Goal: Task Accomplishment & Management: Use online tool/utility

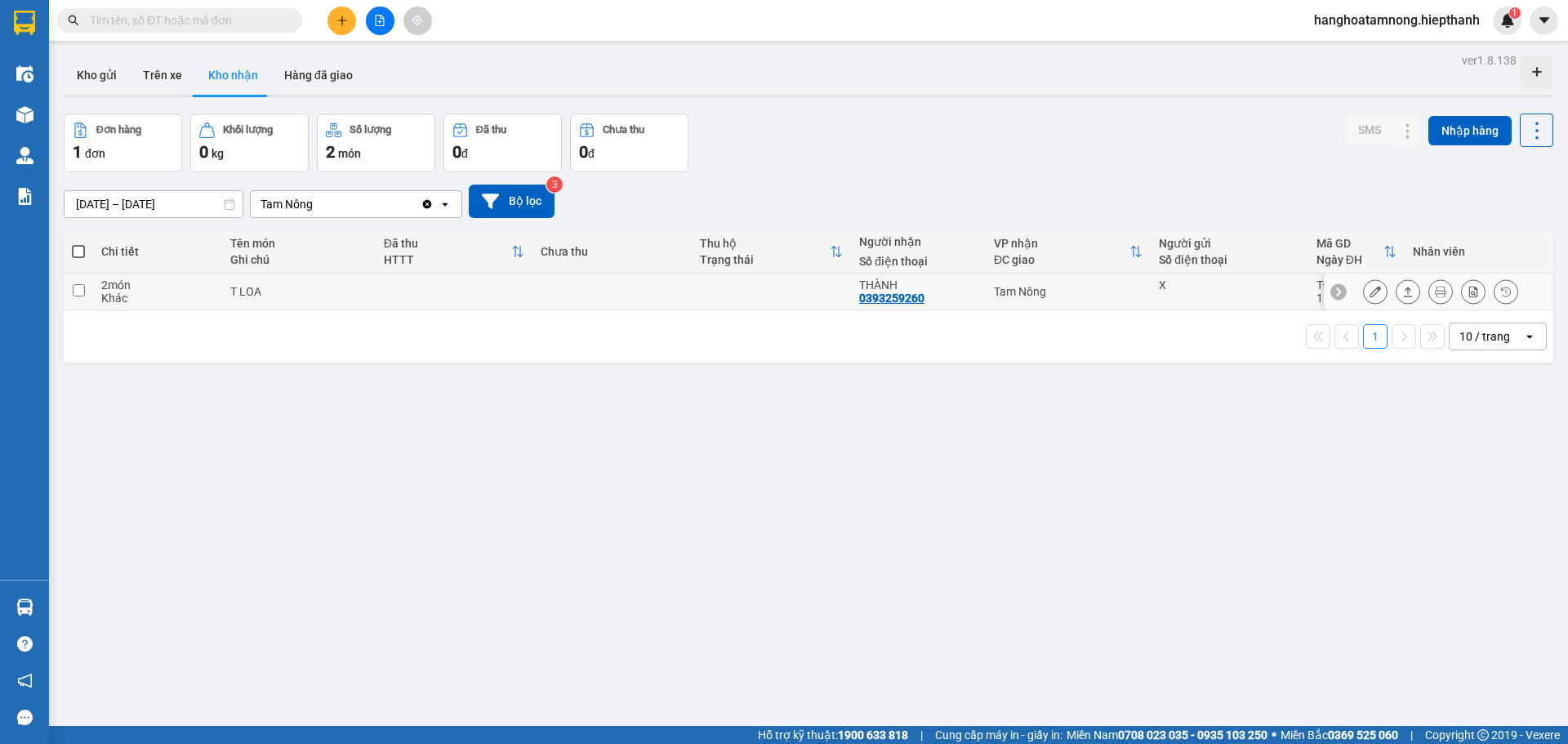
click at [1435, 290] on icon at bounding box center [1441, 291] width 11 height 11
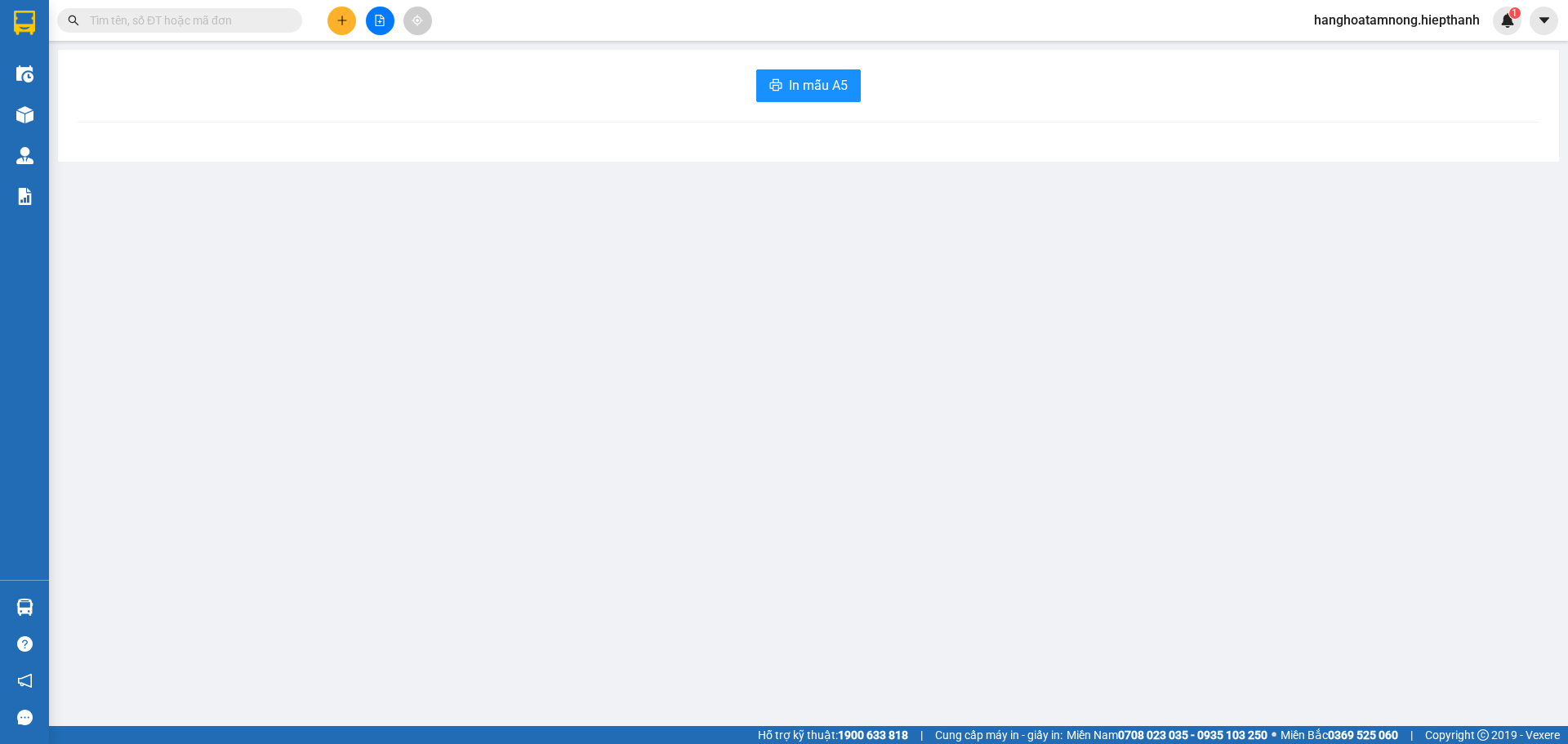
click at [827, 103] on div "In mẫu A5" at bounding box center [808, 106] width 1501 height 112
click at [825, 96] on span "In mẫu A5" at bounding box center [818, 85] width 58 height 20
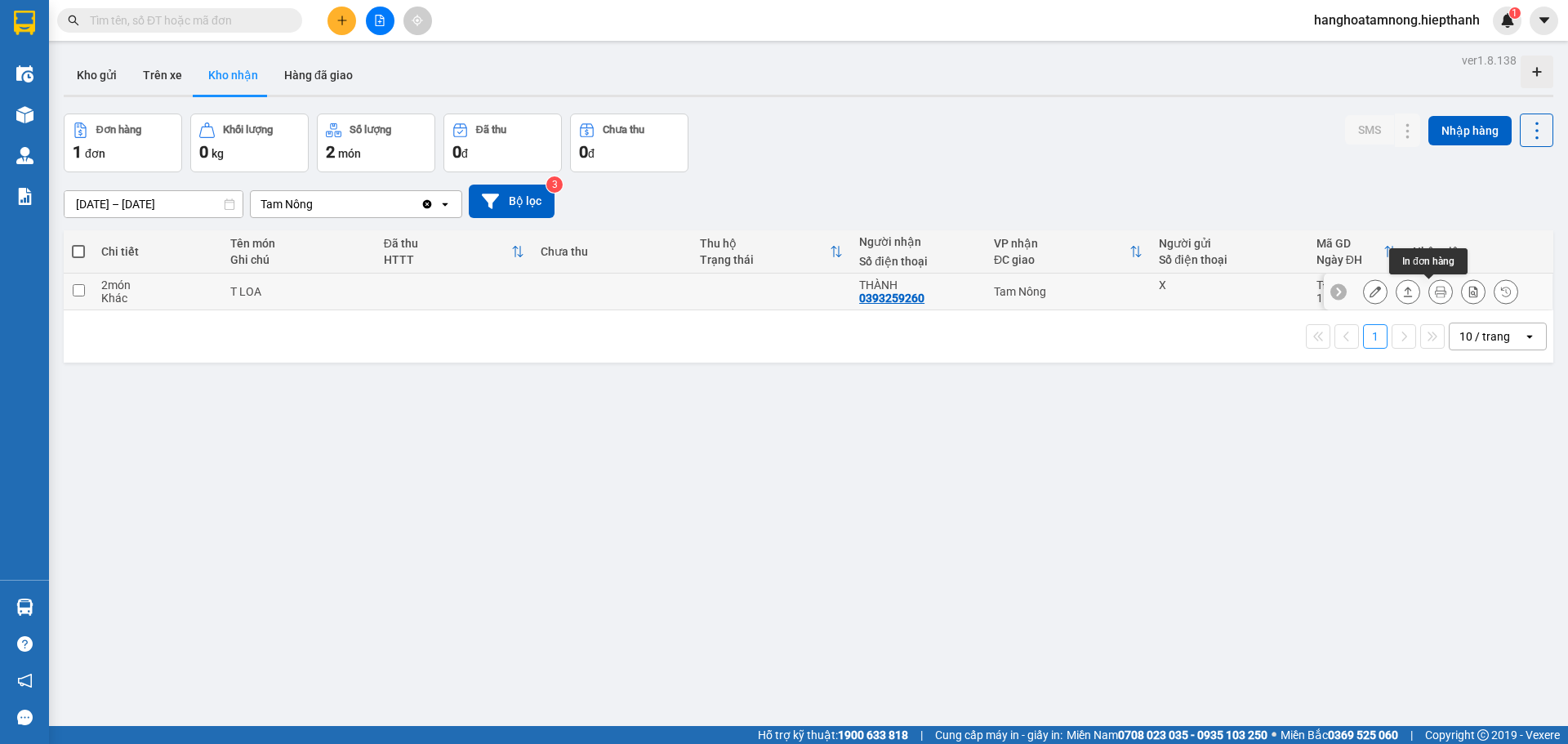
click at [1435, 293] on icon at bounding box center [1441, 291] width 11 height 11
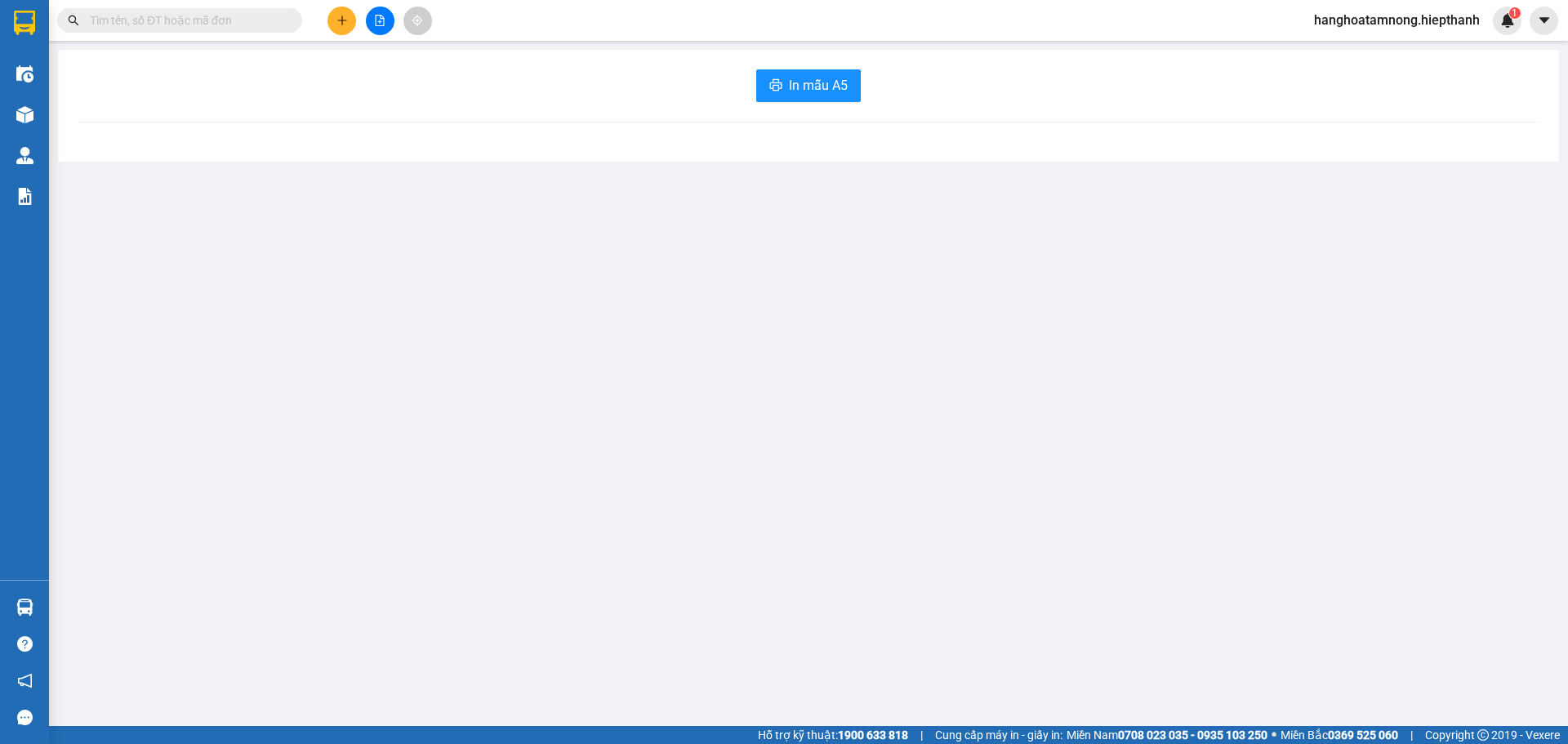
drag, startPoint x: 1567, startPoint y: 319, endPoint x: 1551, endPoint y: 291, distance: 32.2
click at [1564, 317] on main "In mẫu A5" at bounding box center [784, 363] width 1568 height 726
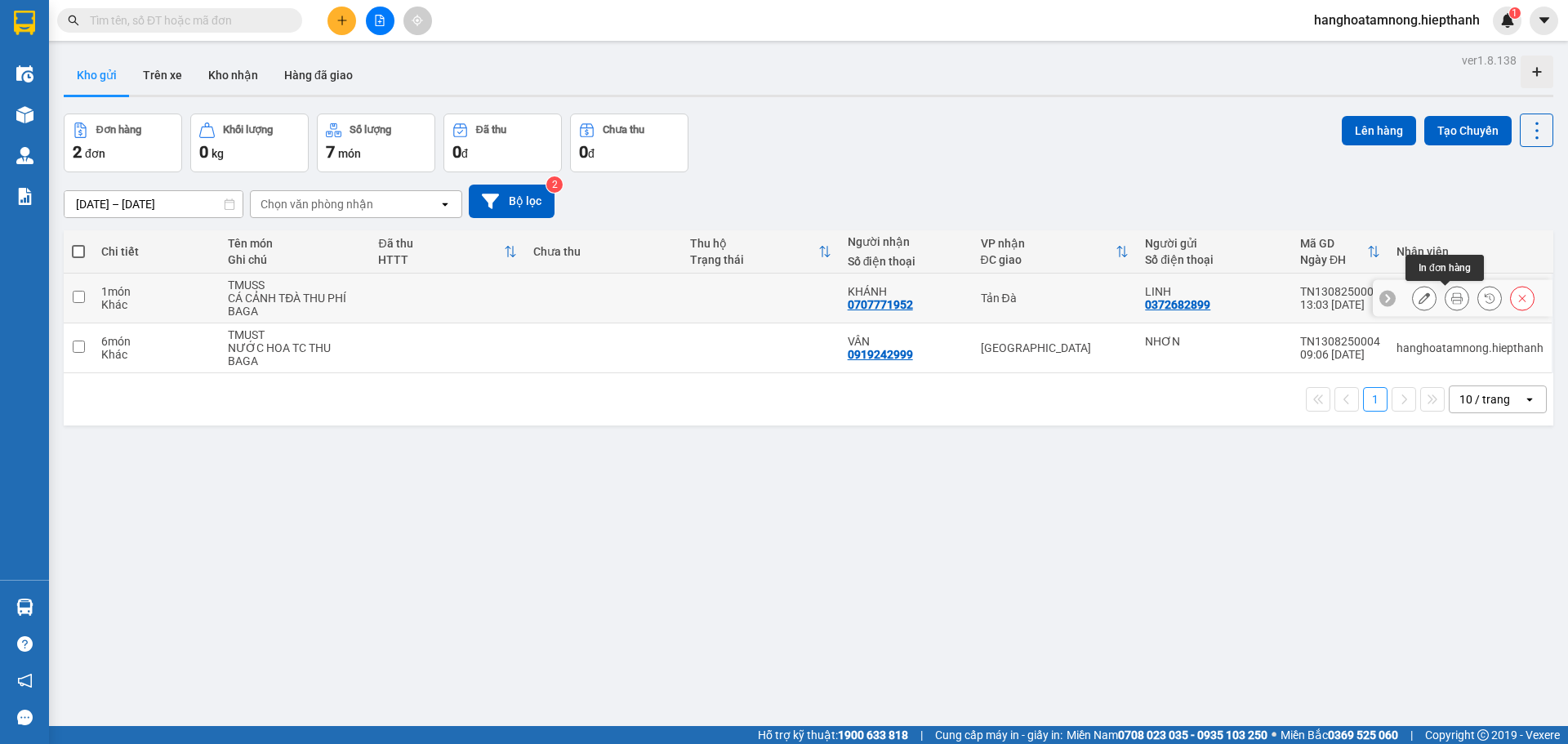
click at [1451, 297] on icon at bounding box center [1456, 297] width 11 height 11
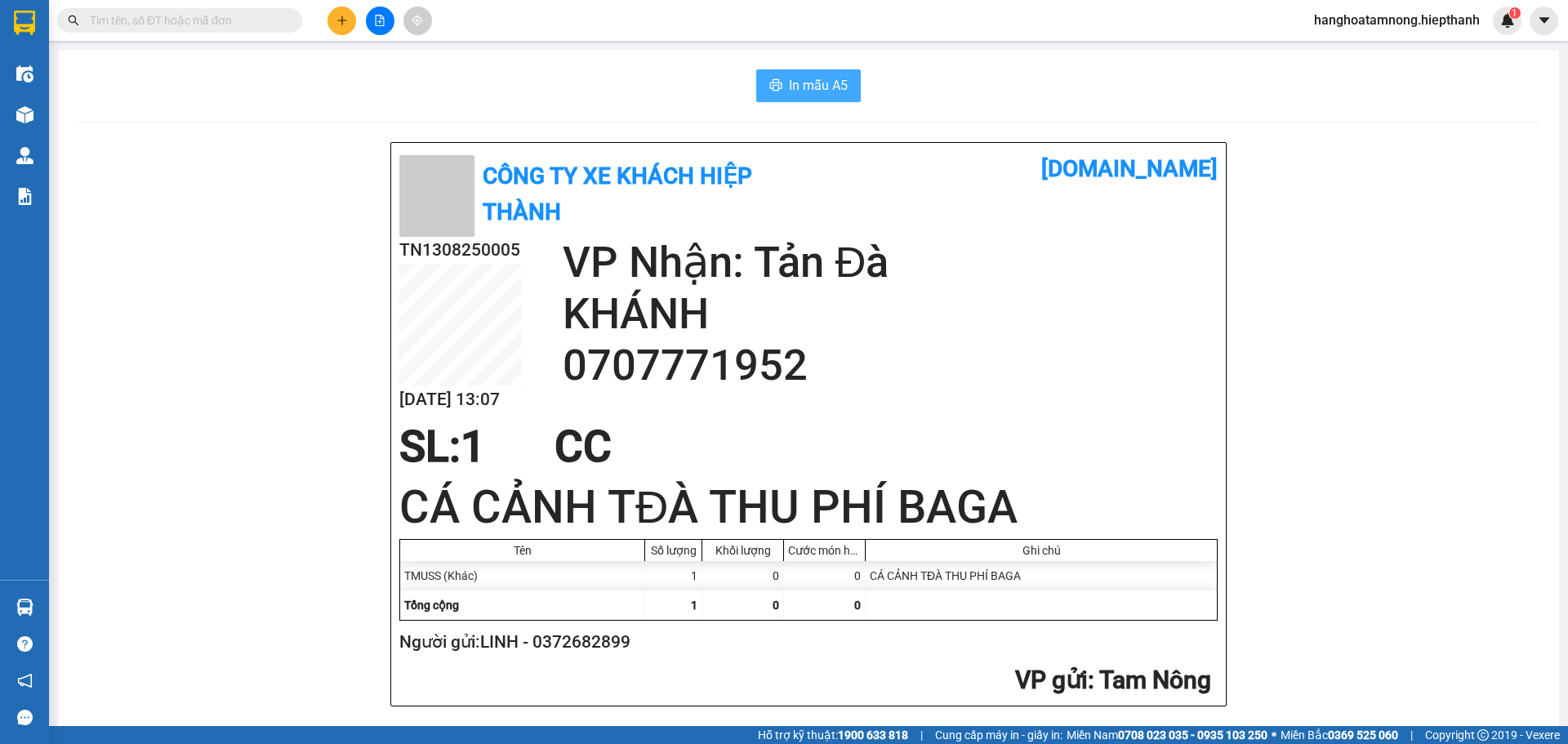
click at [813, 73] on button "In mẫu A5" at bounding box center [809, 85] width 105 height 32
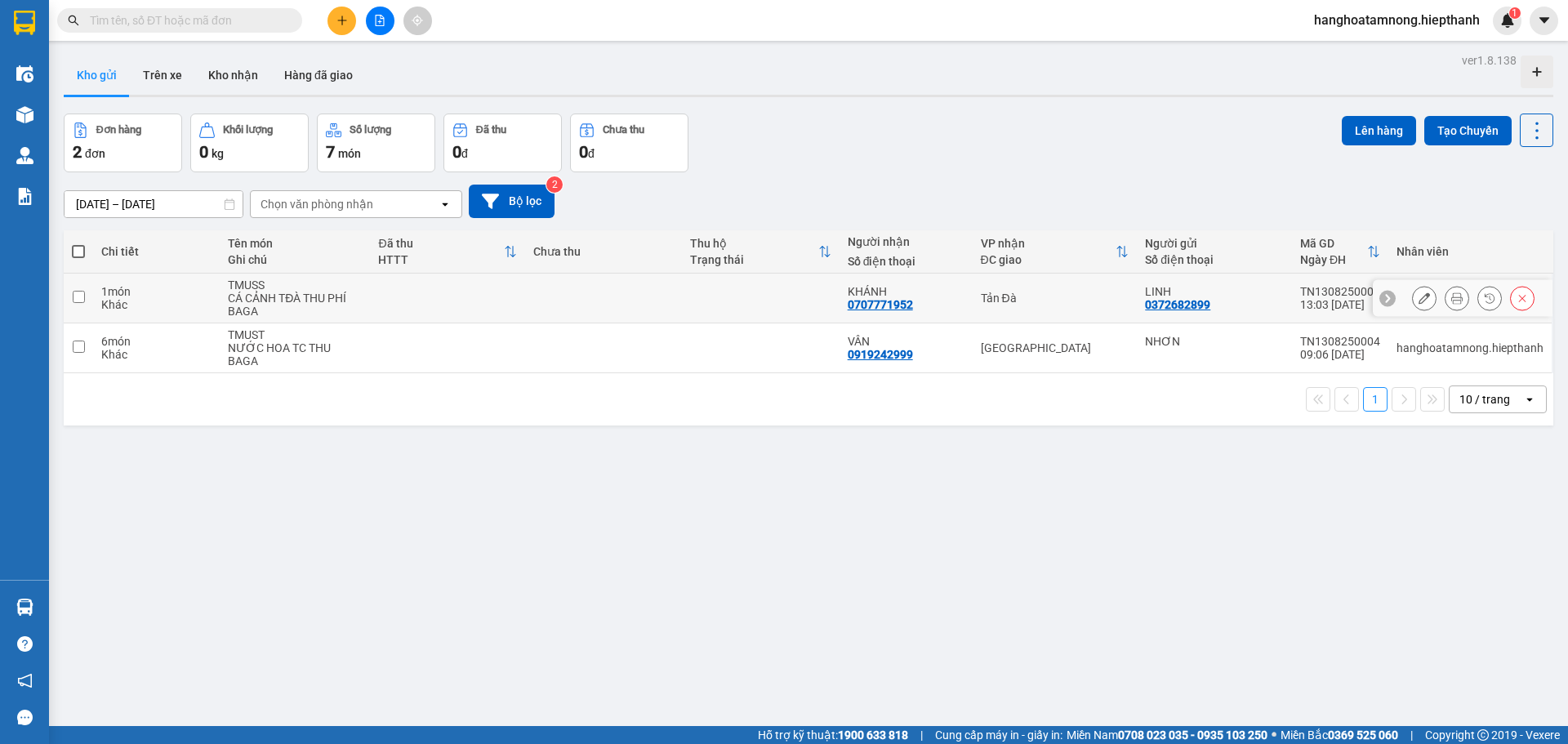
click at [1451, 300] on icon at bounding box center [1456, 297] width 11 height 11
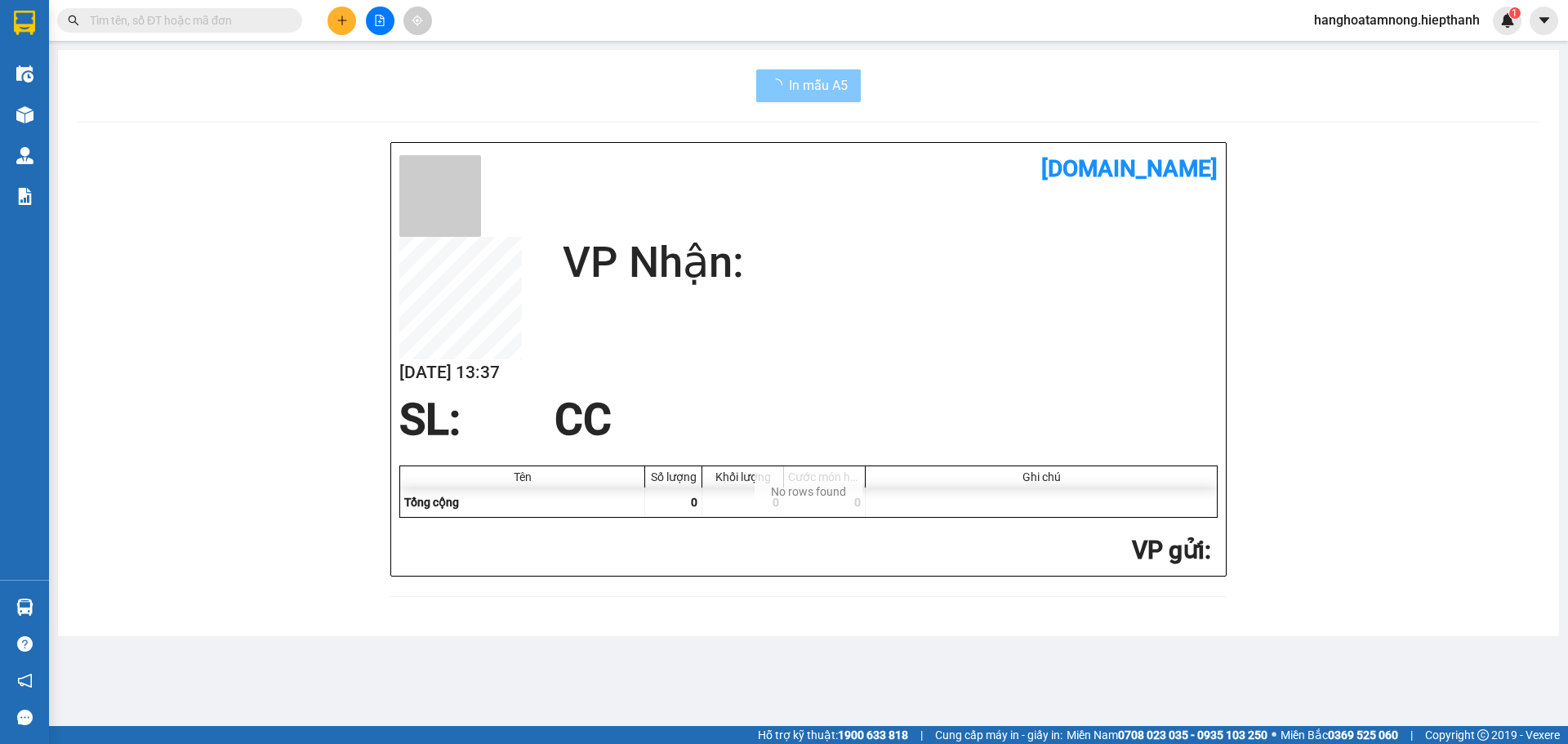
click at [839, 87] on span "In mẫu A5" at bounding box center [818, 85] width 58 height 20
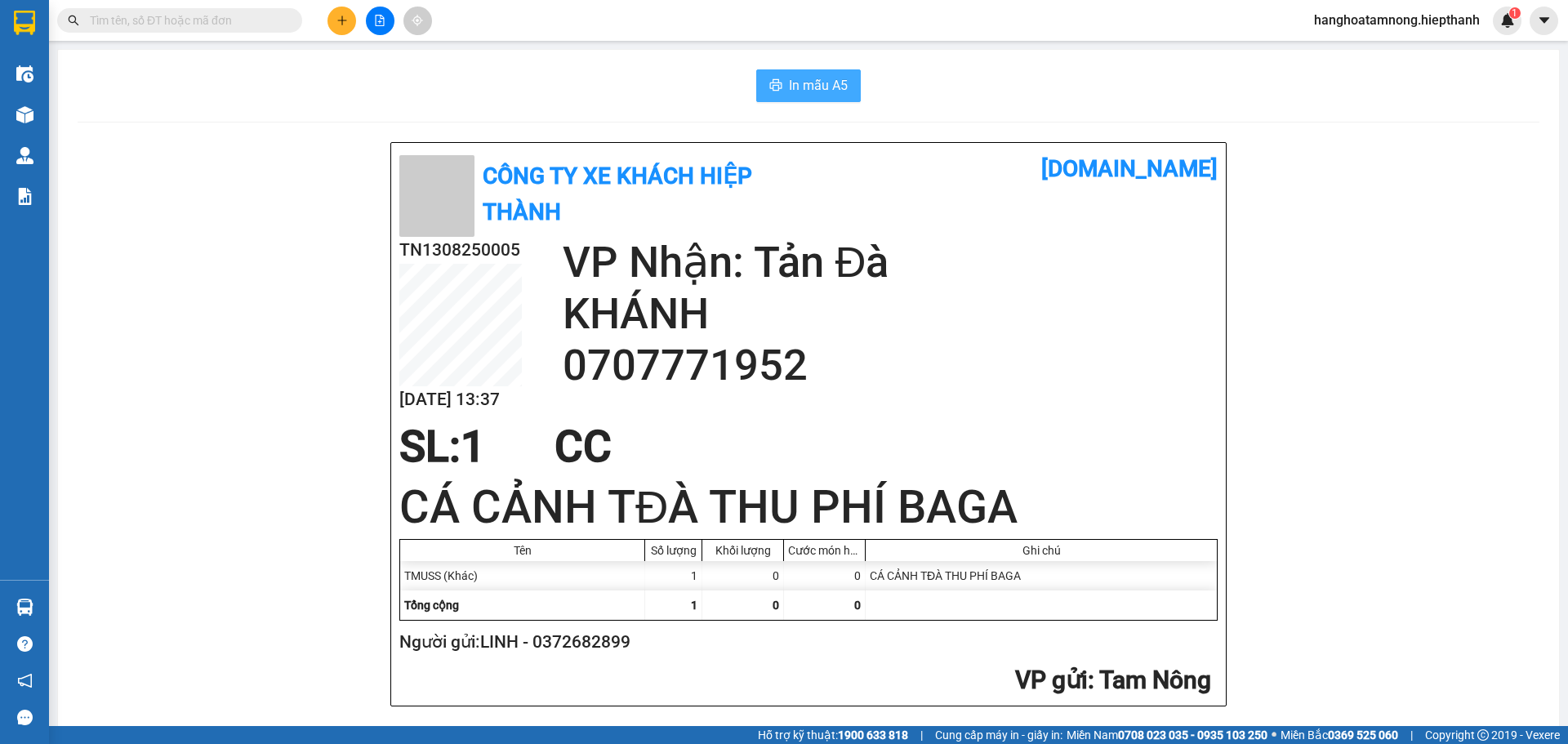
click at [838, 84] on span "In mẫu A5" at bounding box center [818, 85] width 58 height 20
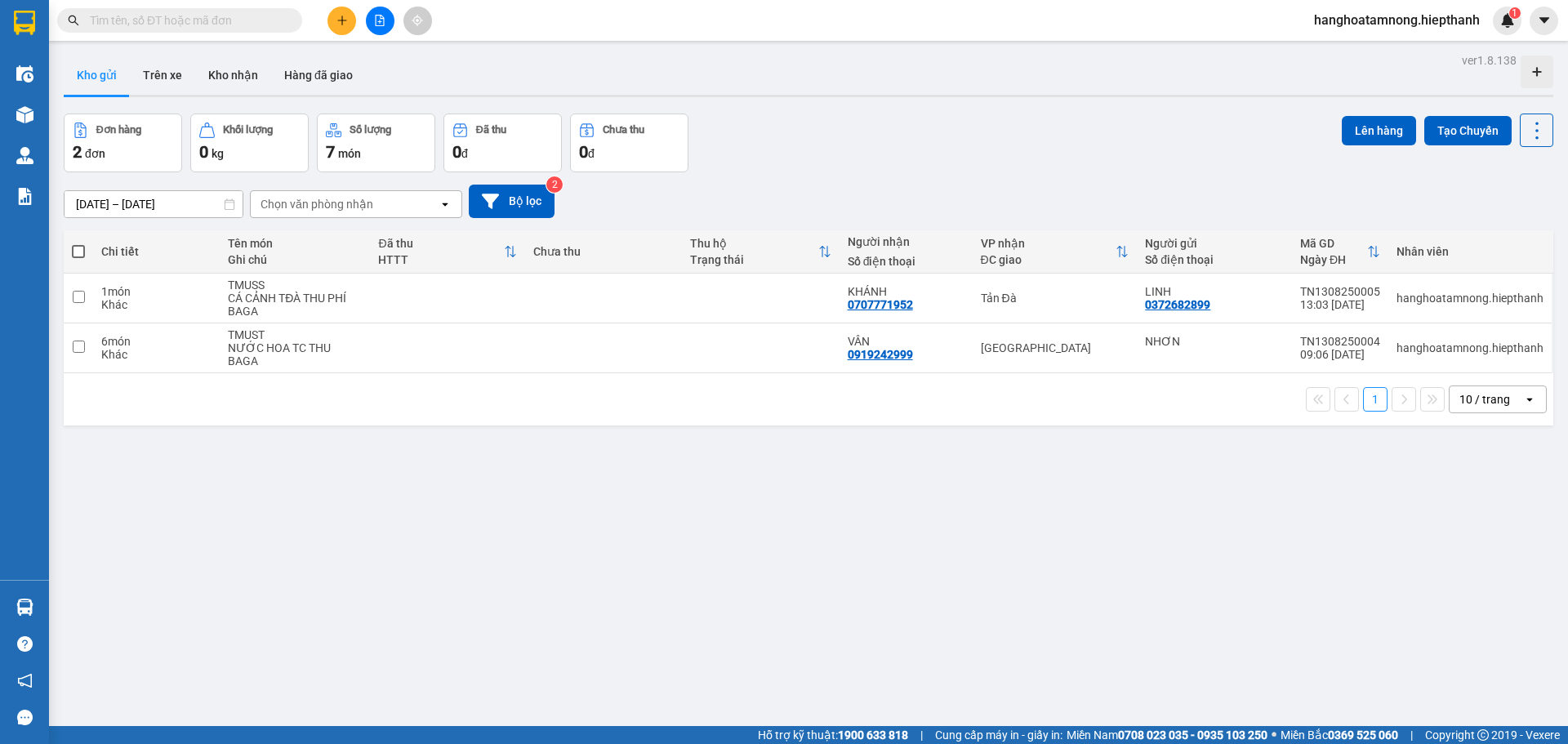
click at [819, 97] on div "Kho gửi Trên xe Kho nhận Hàng đã giao" at bounding box center [808, 78] width 1489 height 44
click at [348, 23] on button at bounding box center [341, 20] width 29 height 29
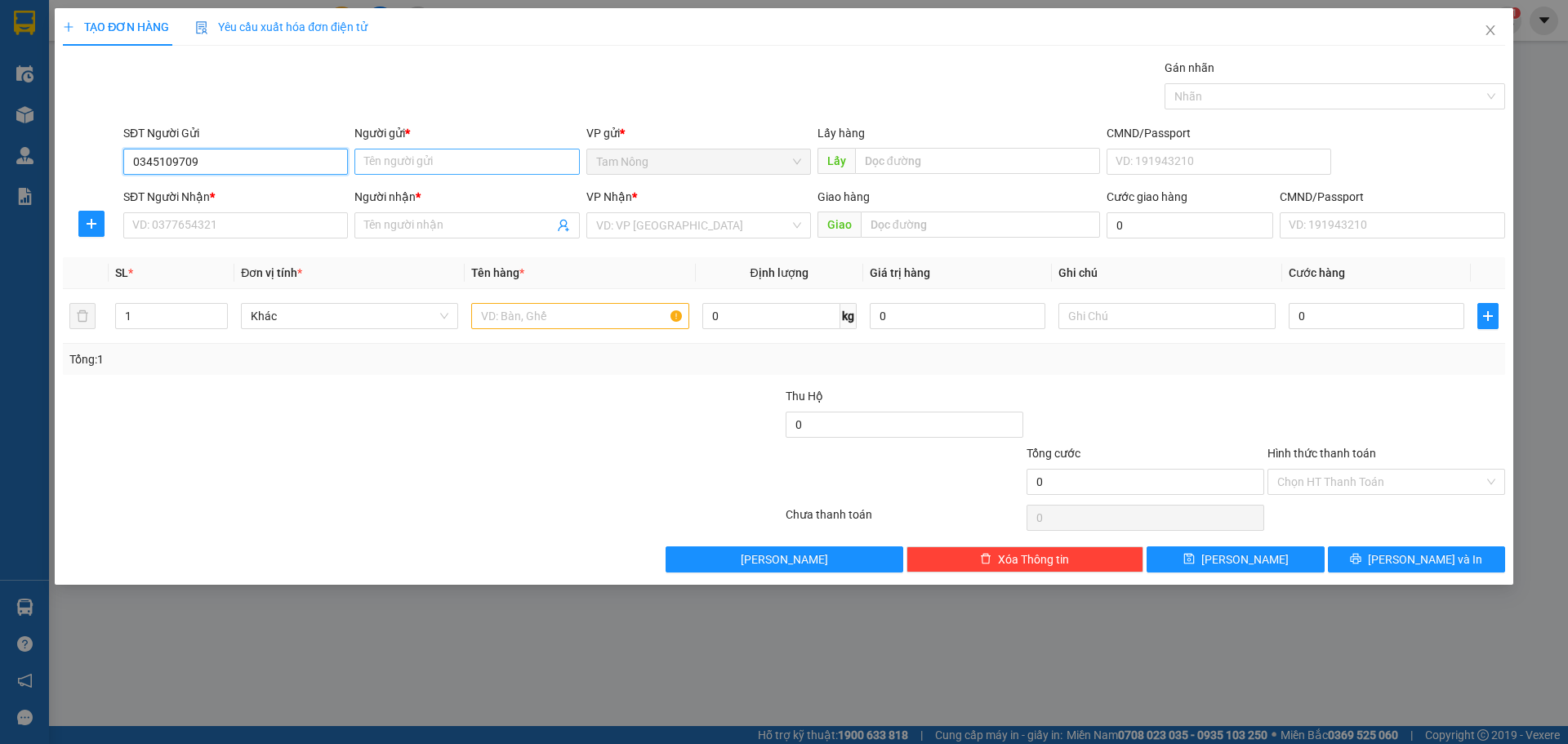
type input "0345109709"
click at [377, 159] on input "Người gửi *" at bounding box center [466, 161] width 224 height 26
type input "NHƯ THỦY"
click at [283, 230] on input "SĐT Người Nhận *" at bounding box center [235, 225] width 224 height 26
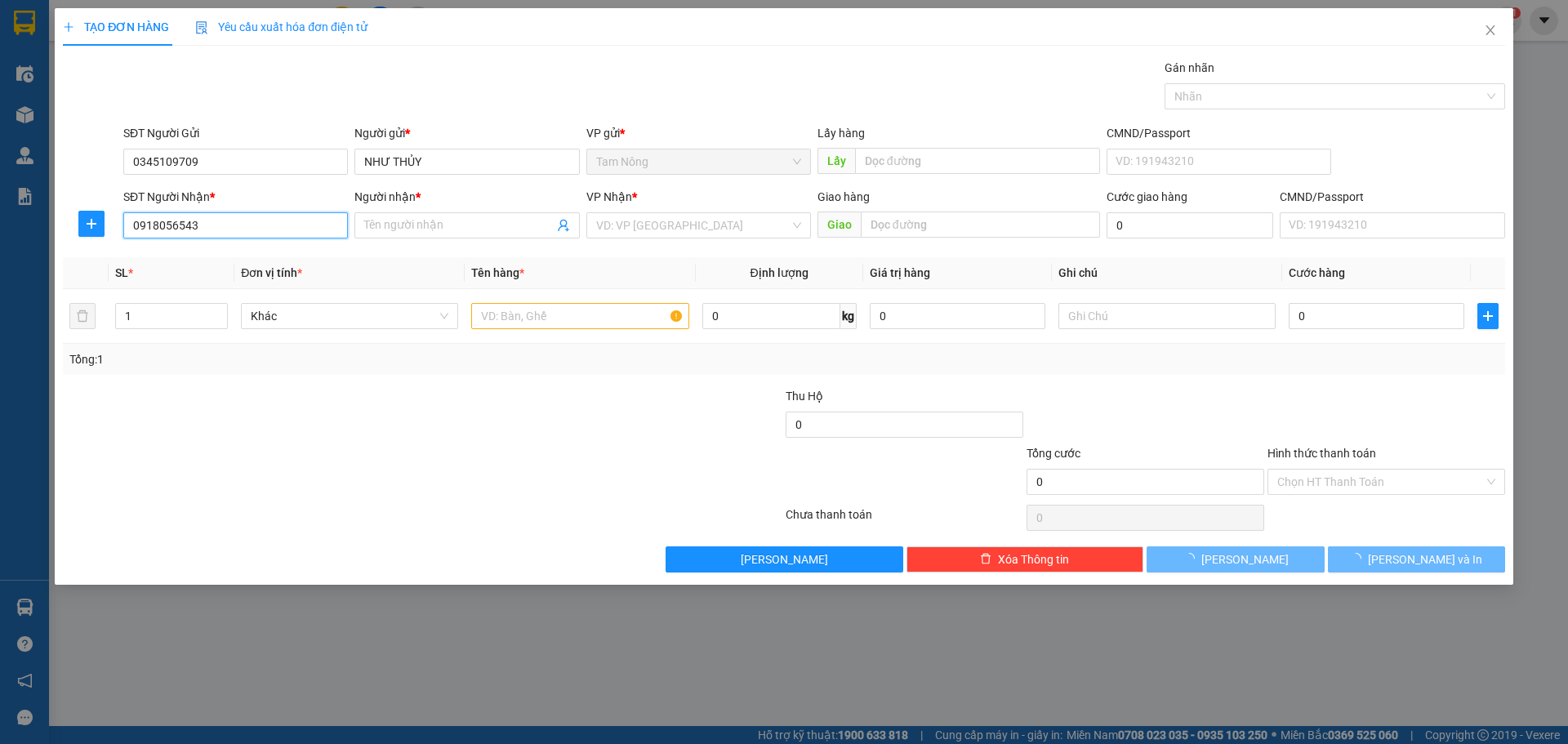
type input "0918056543"
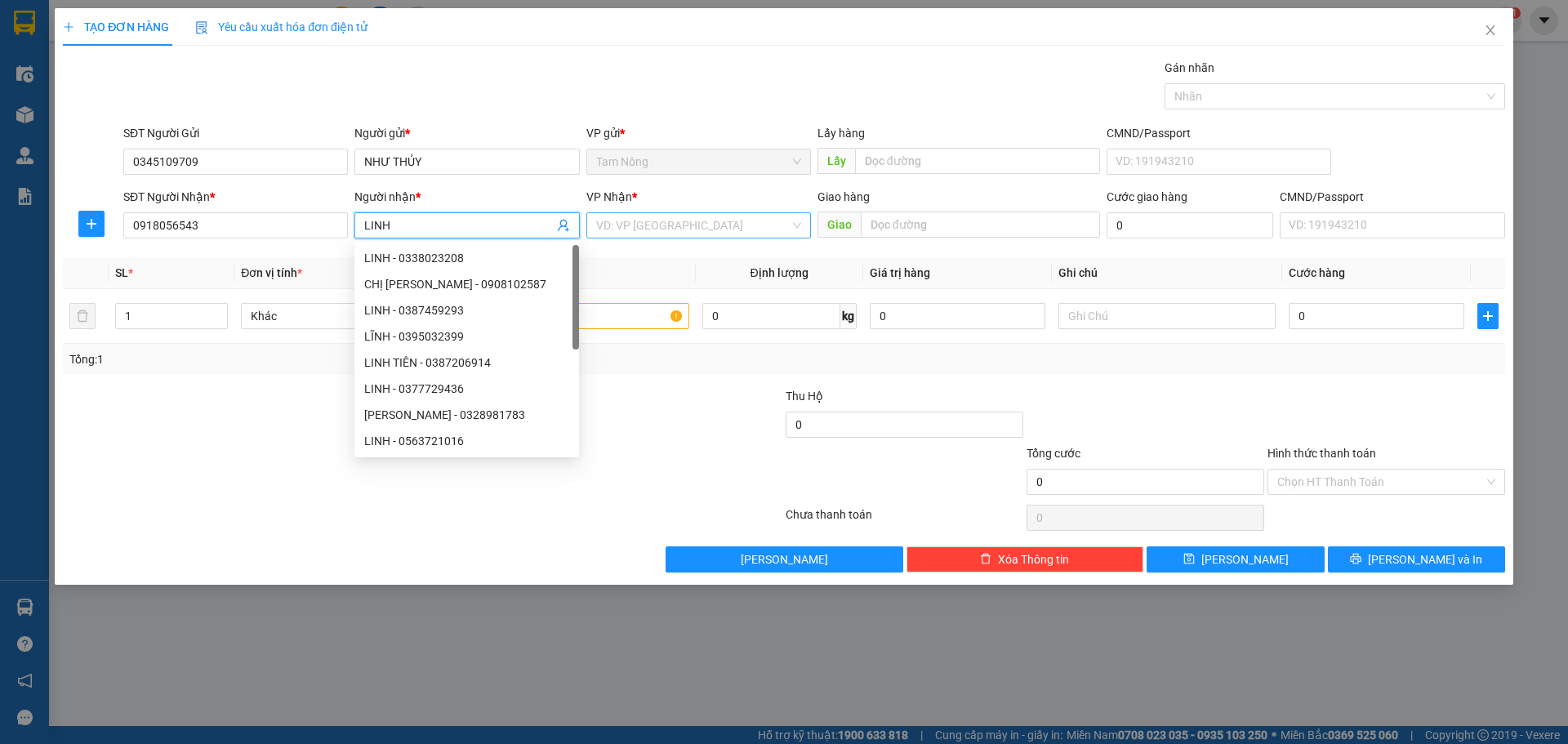
click at [752, 237] on div "VD: VP [GEOGRAPHIC_DATA]" at bounding box center [698, 225] width 224 height 26
type input "LINH"
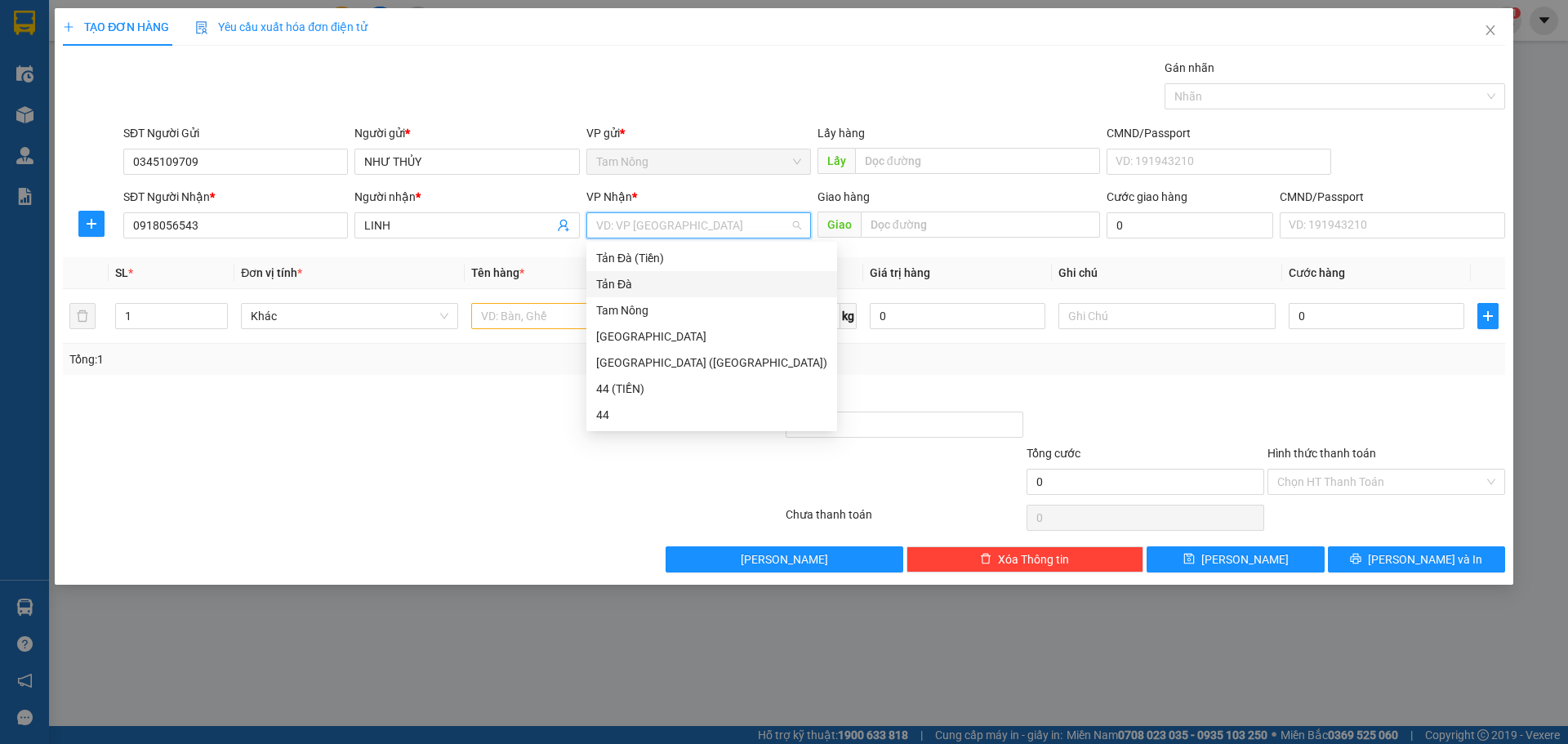
click at [719, 289] on div "Tản Đà" at bounding box center [711, 283] width 231 height 18
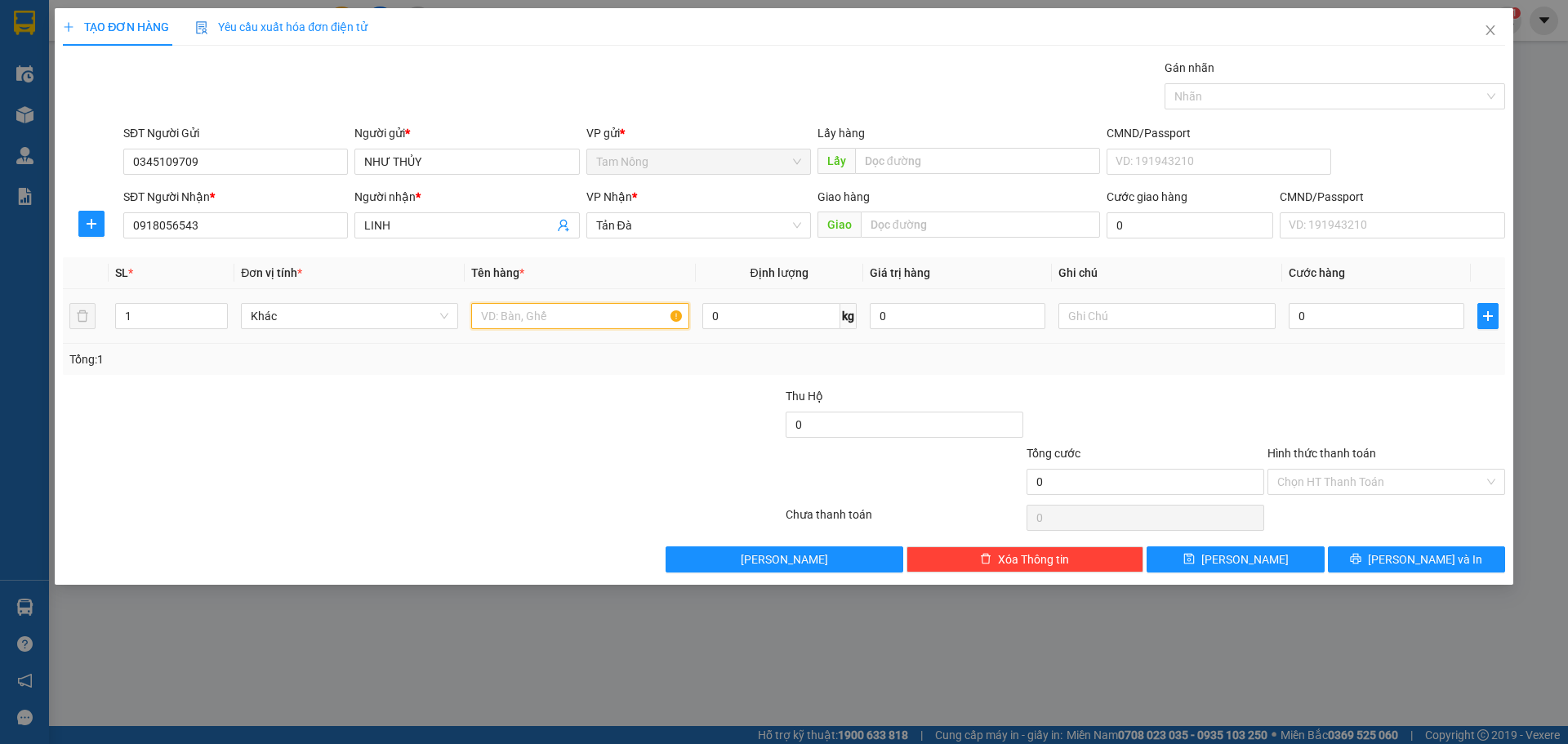
click at [633, 314] on input "text" at bounding box center [579, 316] width 217 height 26
type input "TMUST"
click at [1167, 300] on div at bounding box center [1167, 316] width 217 height 32
click at [1167, 317] on input "text" at bounding box center [1167, 316] width 217 height 26
click at [1218, 314] on input "text" at bounding box center [1167, 316] width 217 height 26
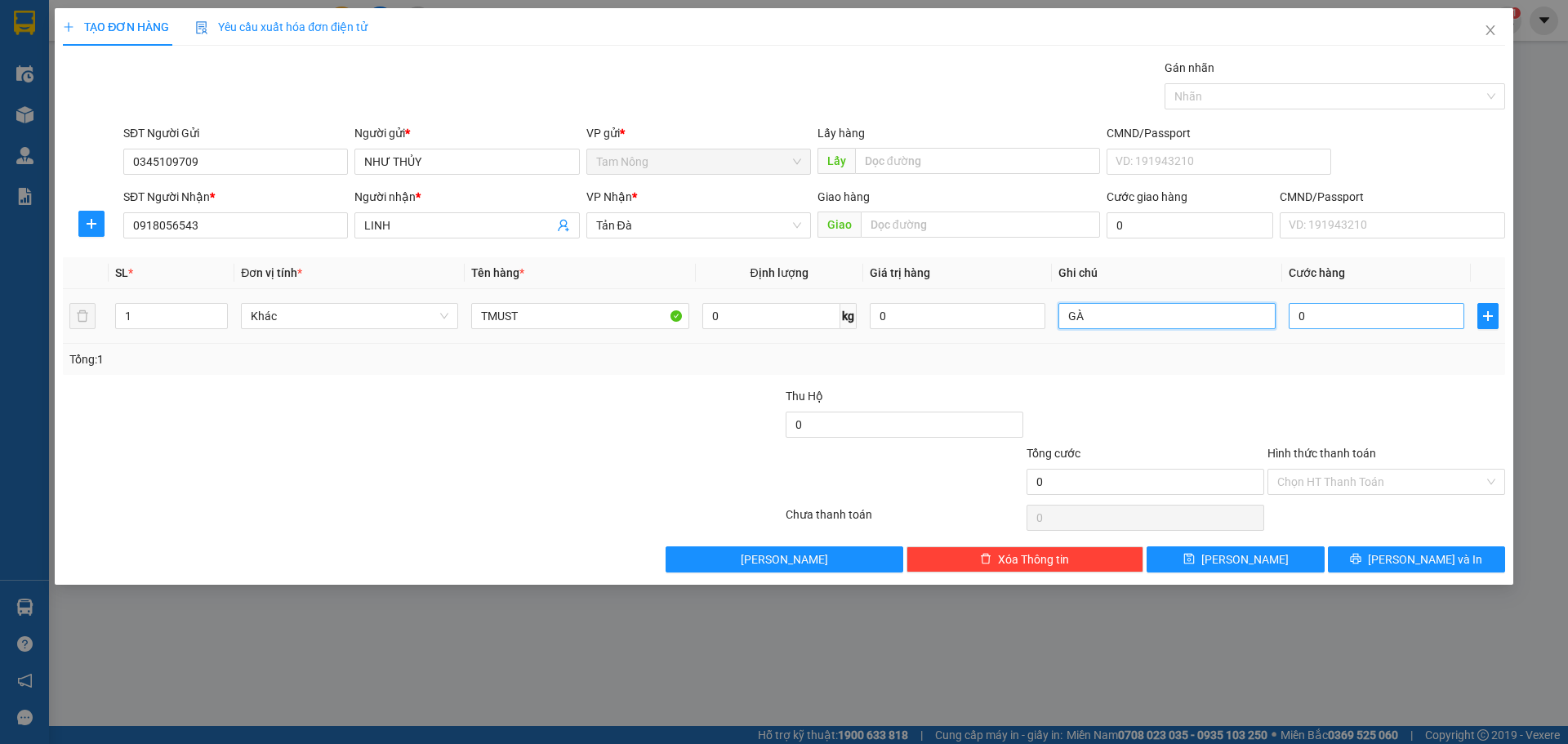
type input "GÀ"
click at [1309, 313] on input "0" at bounding box center [1376, 316] width 175 height 26
type input "5"
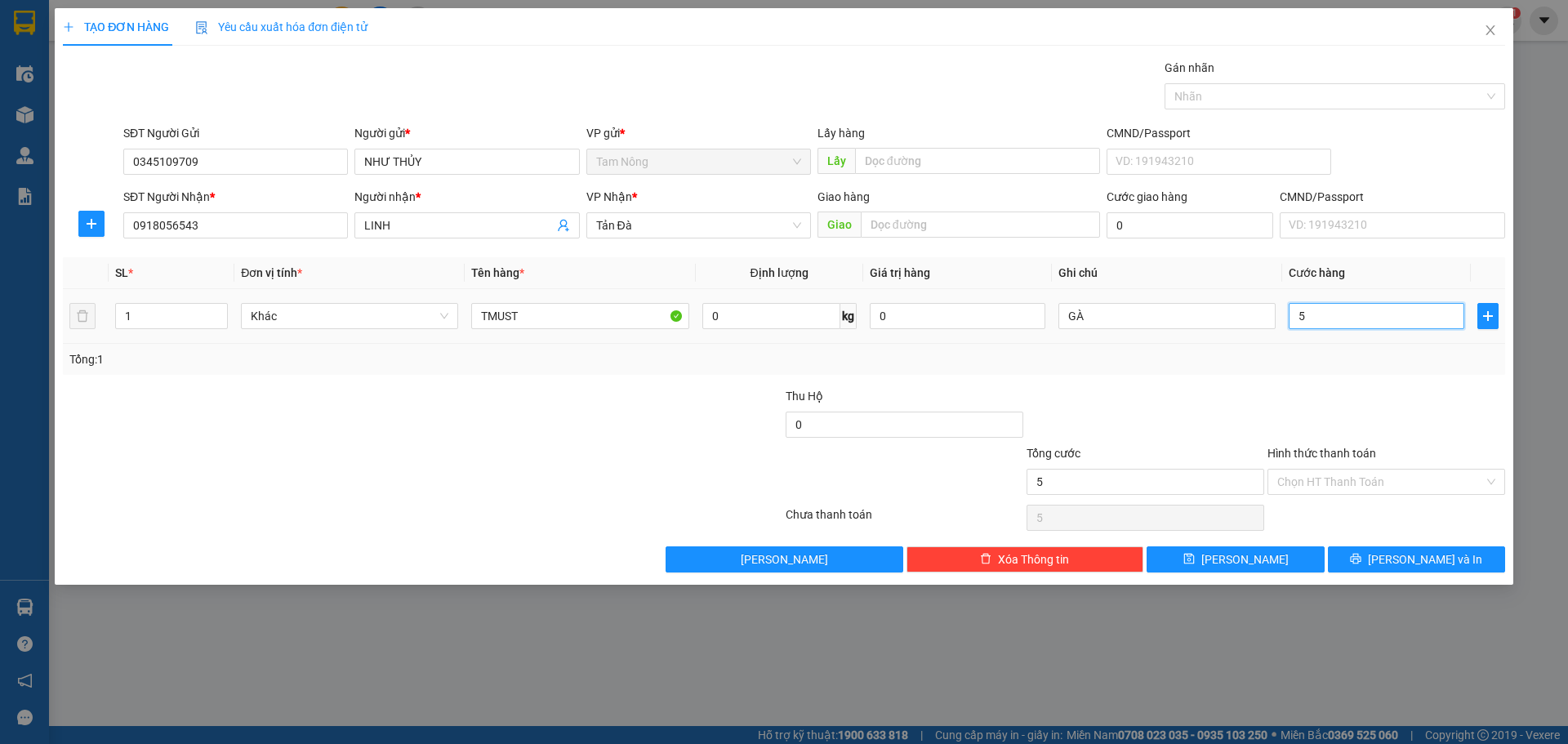
type input "50"
type input "50.000"
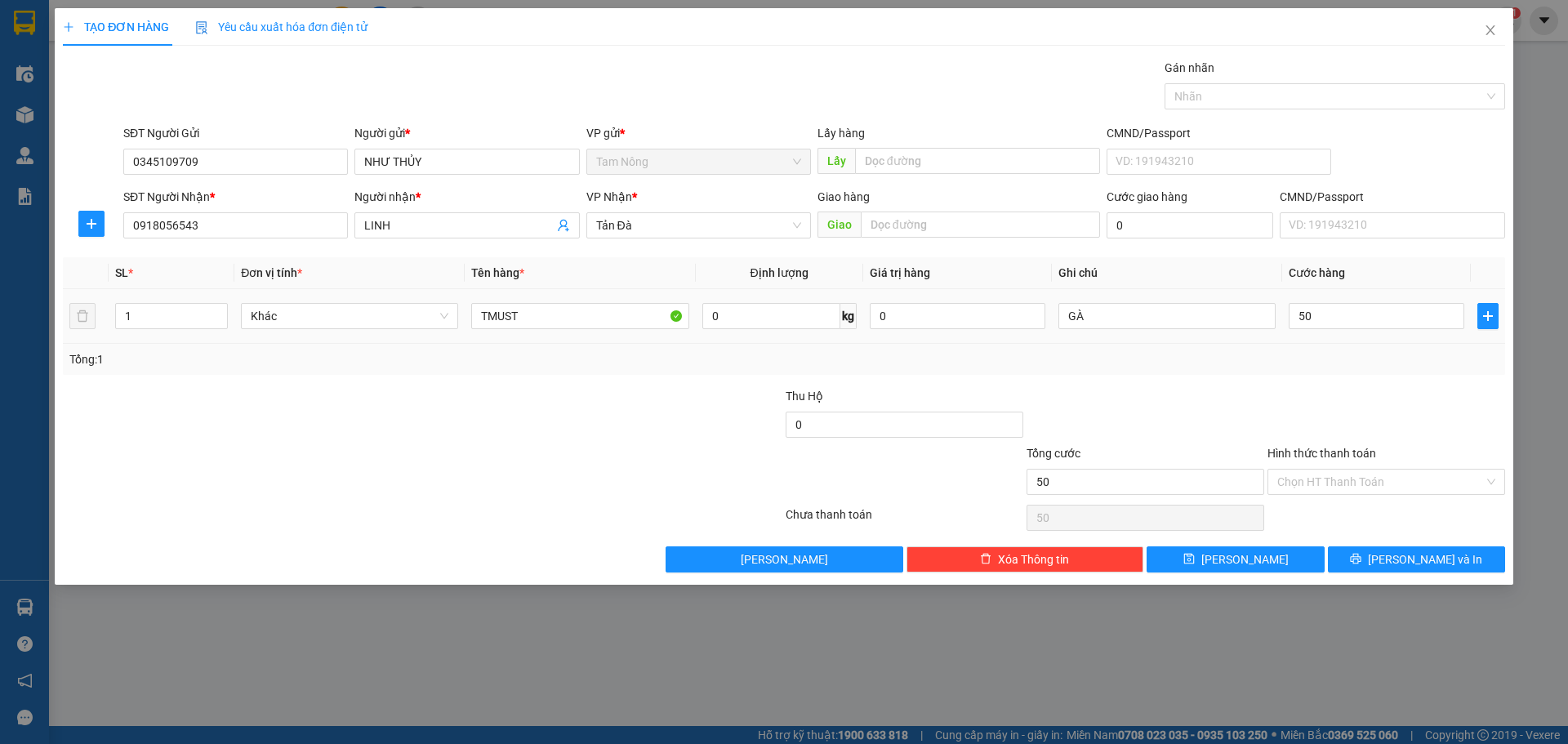
type input "50.000"
click at [1318, 392] on div at bounding box center [1387, 416] width 241 height 58
click at [1011, 325] on input "0" at bounding box center [957, 316] width 175 height 26
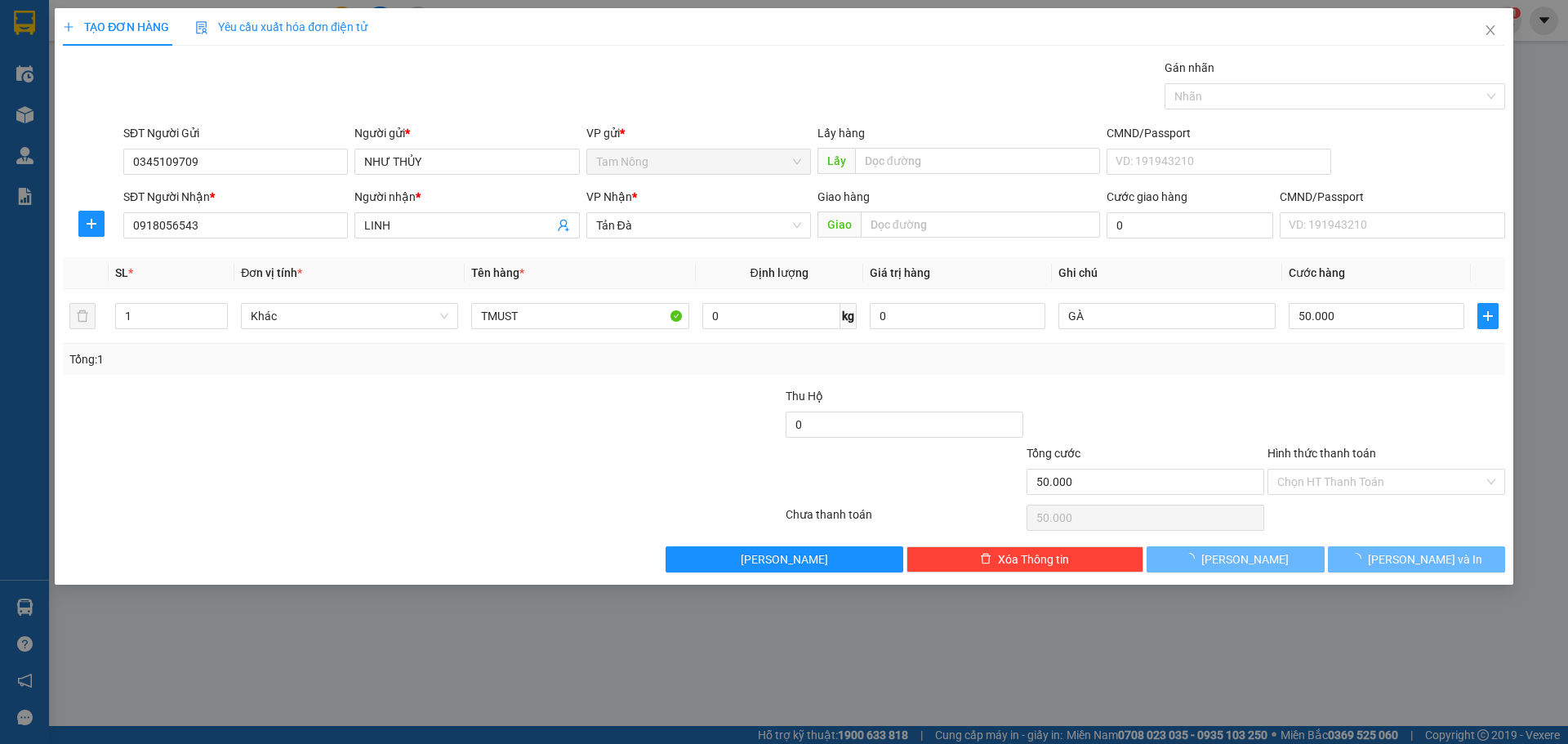
click at [1155, 366] on div "Tổng: 1" at bounding box center [784, 359] width 1429 height 18
type input "0"
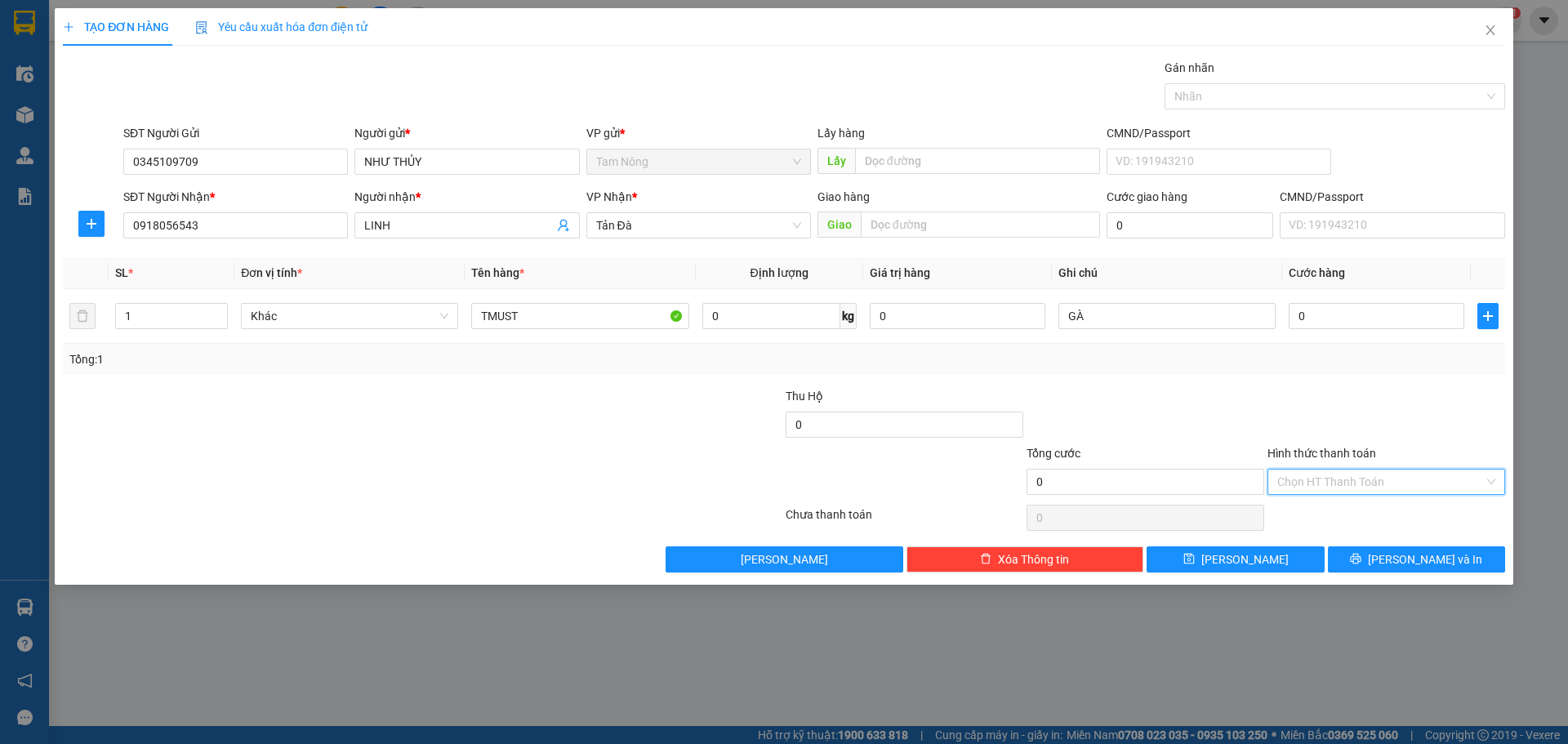
click at [1303, 477] on input "Hình thức thanh toán" at bounding box center [1380, 481] width 207 height 24
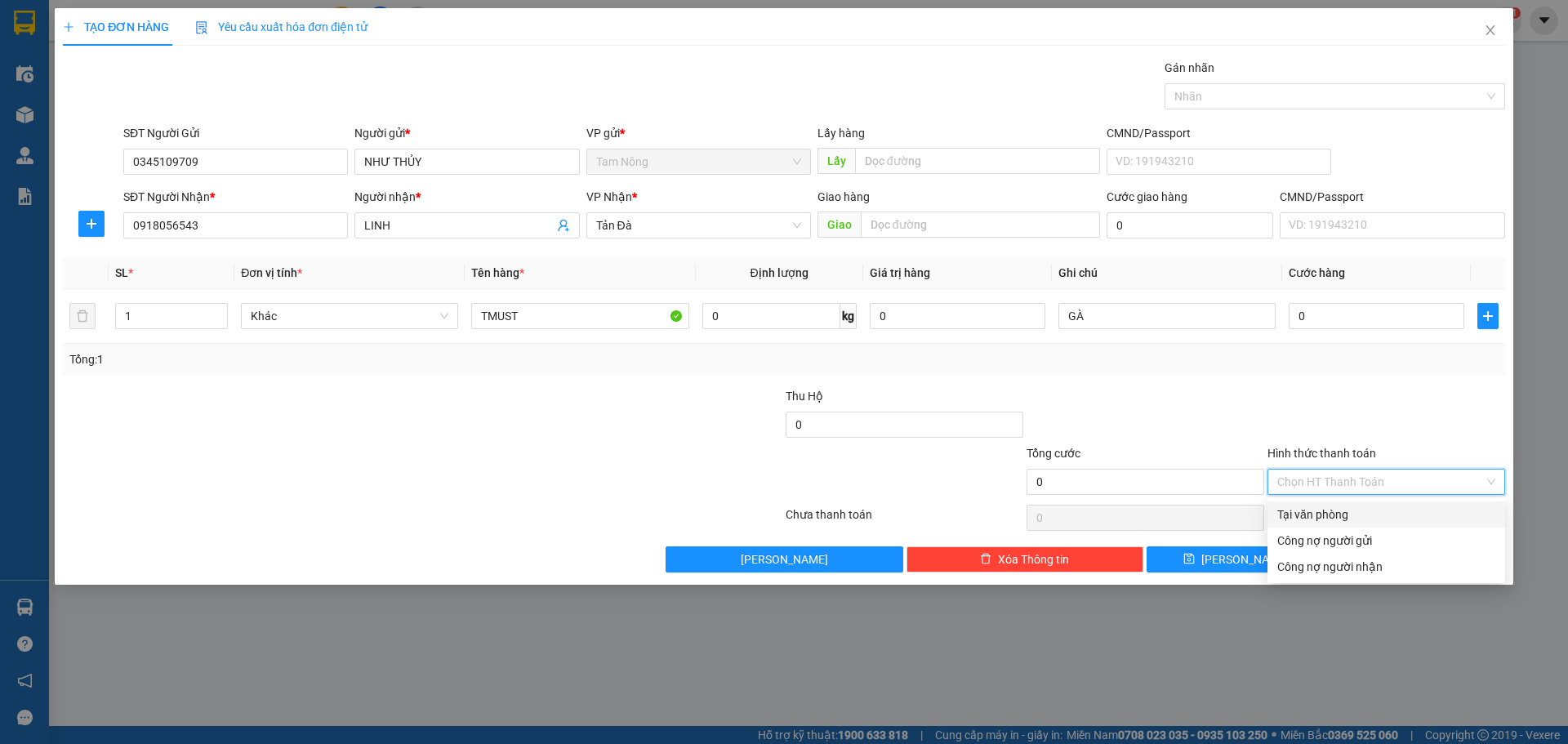
click at [1349, 508] on div "Tại văn phòng" at bounding box center [1387, 514] width 218 height 18
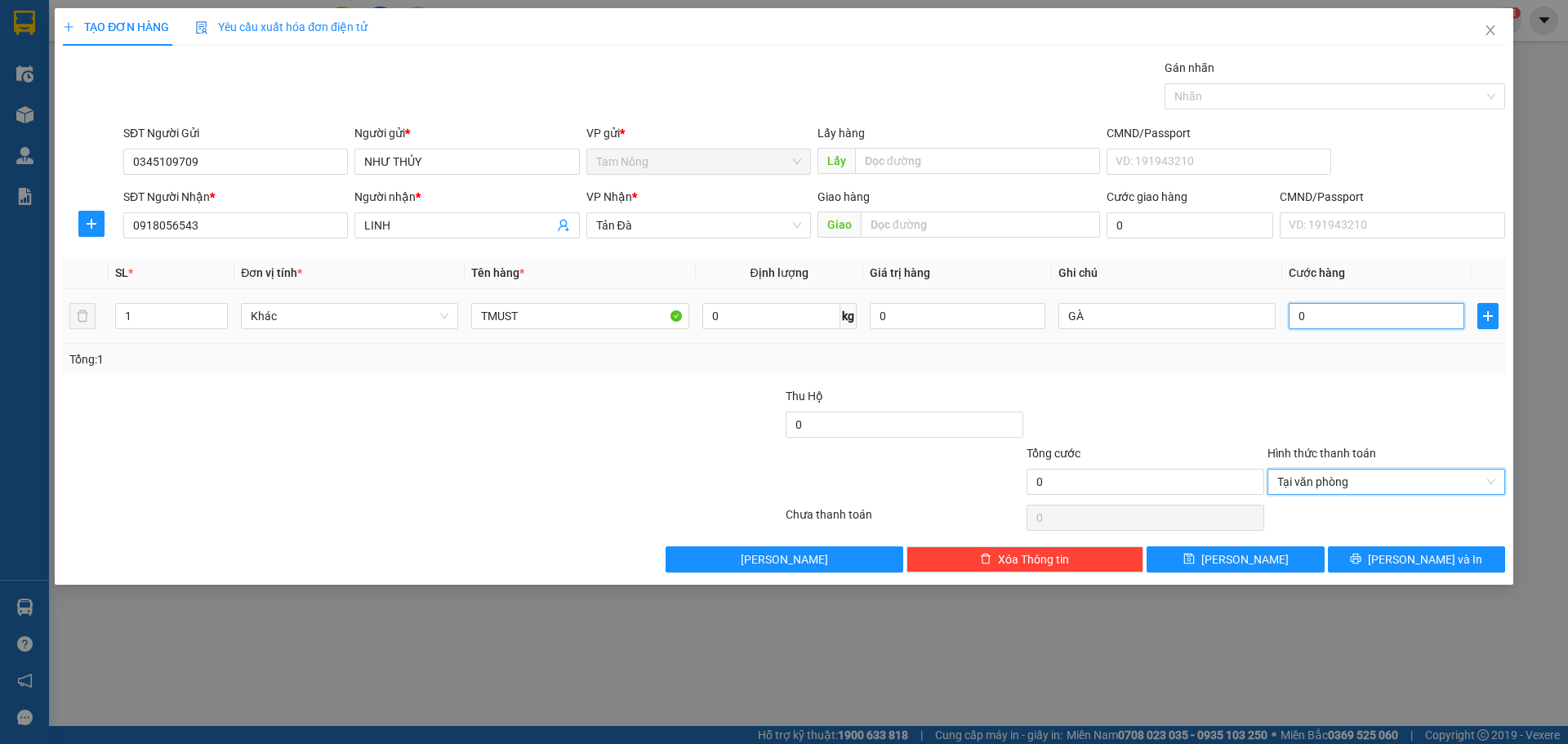
click at [1357, 308] on input "0" at bounding box center [1376, 316] width 175 height 26
type input "5"
type input "50"
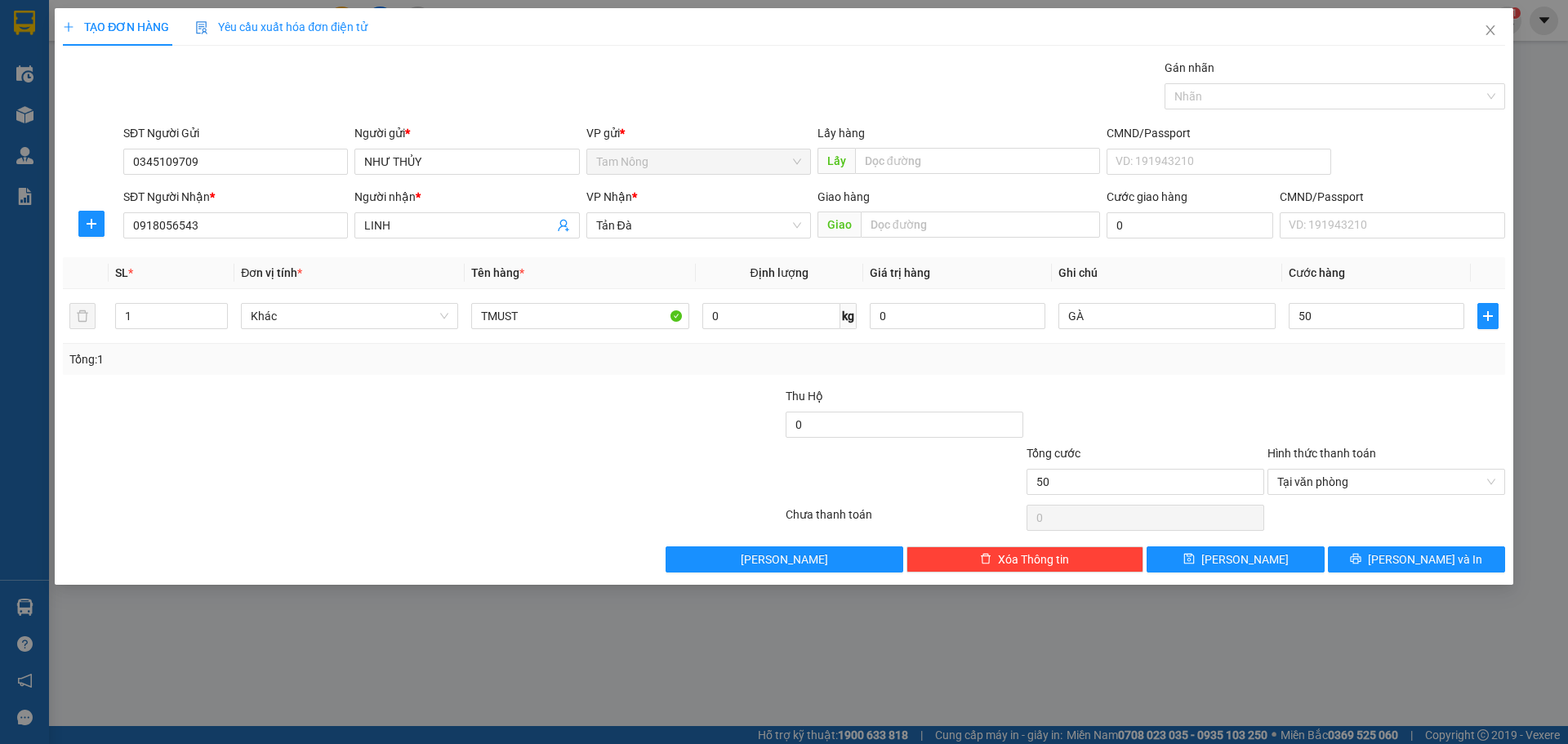
type input "50.000"
click at [1369, 381] on div "Transit Pickup Surcharge Ids Transit Deliver Surcharge Ids Transit Deliver Surc…" at bounding box center [784, 315] width 1442 height 514
click at [1361, 558] on icon "printer" at bounding box center [1355, 558] width 11 height 11
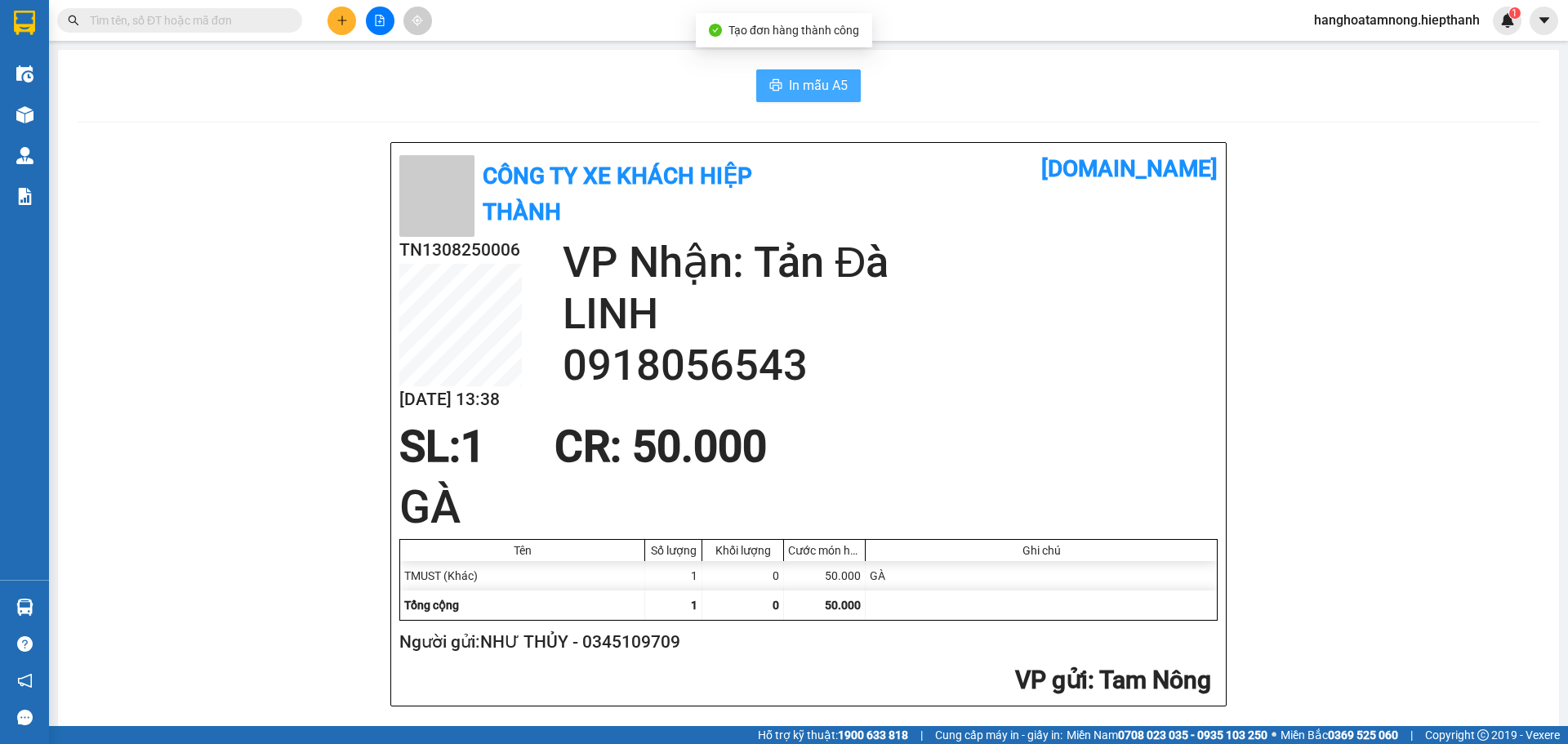
click at [824, 85] on span "In mẫu A5" at bounding box center [818, 85] width 58 height 20
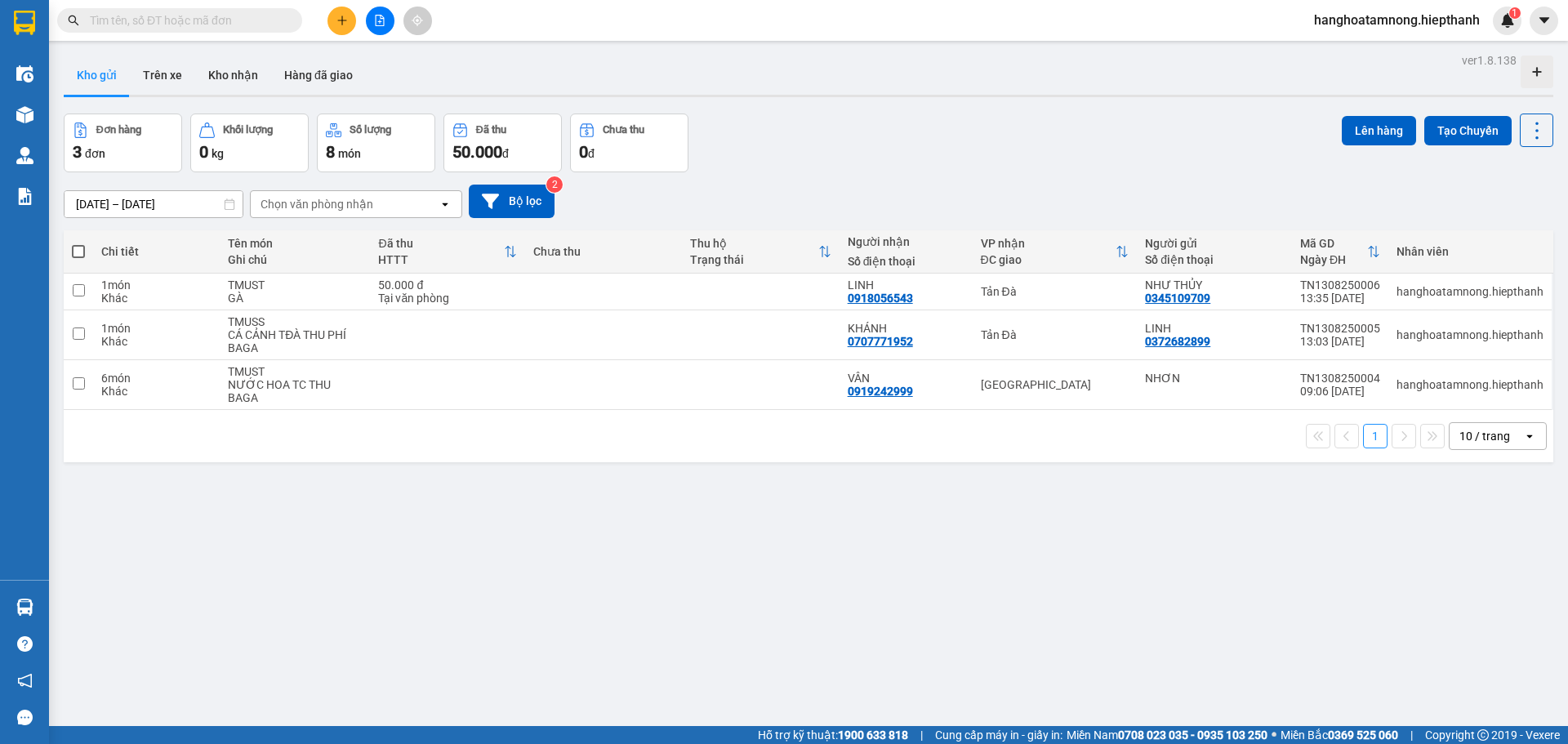
scroll to position [588, 0]
click at [794, 154] on div "Đơn hàng 3 đơn Khối lượng 0 kg Số lượng 8 món Đã thu 50.000 đ Chưa thu 0 đ Lên …" at bounding box center [808, 142] width 1489 height 58
click at [798, 152] on div "Đơn hàng 3 đơn Khối lượng 0 kg Số lượng 8 món Đã thu 50.000 đ Chưa thu 0 đ Lên …" at bounding box center [808, 142] width 1489 height 58
click at [807, 197] on div "[DATE] – [DATE] Press the down arrow key to interact with the calendar and sele…" at bounding box center [808, 201] width 1489 height 33
click at [380, 29] on button at bounding box center [380, 20] width 29 height 29
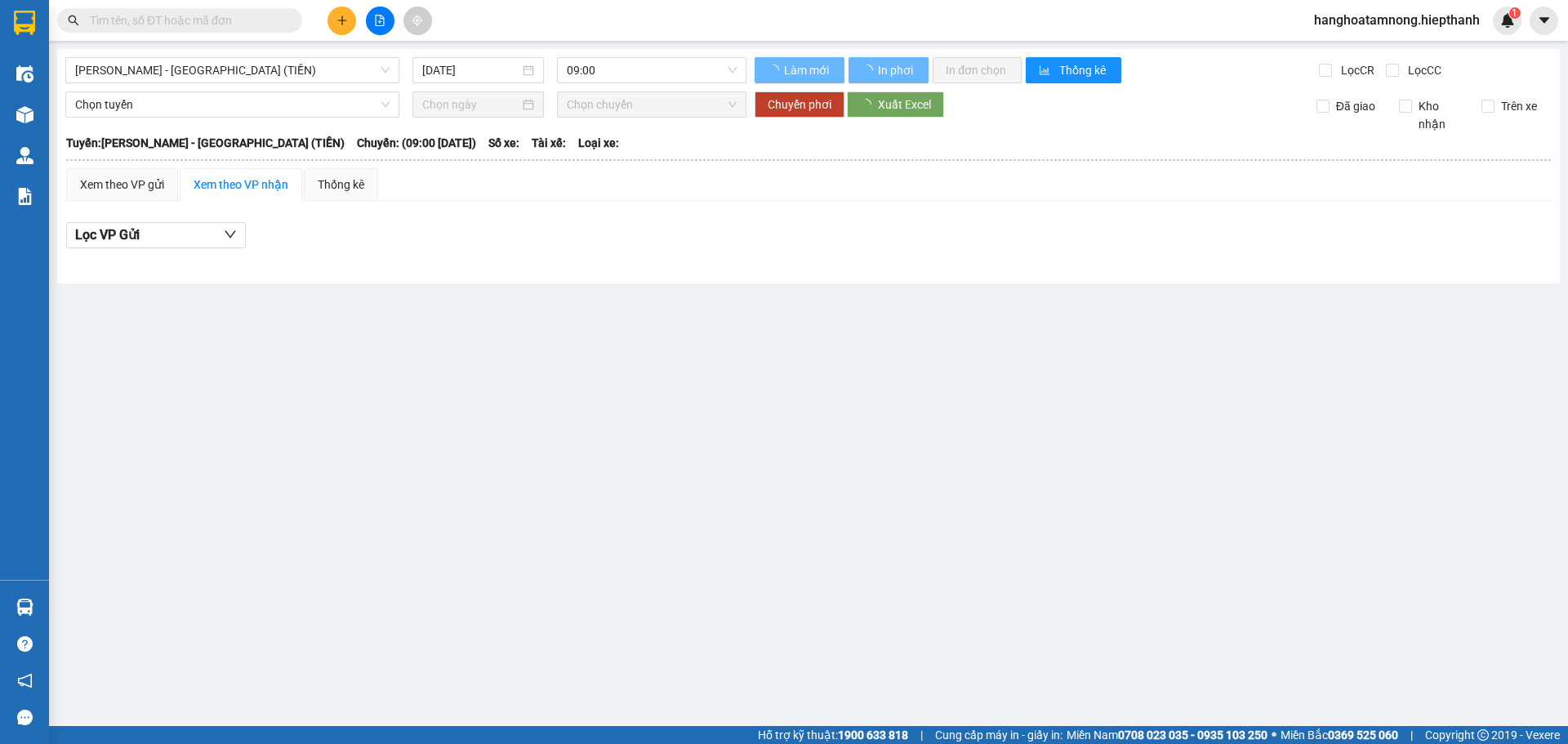
click at [311, 83] on div "[PERSON_NAME] - [GEOGRAPHIC_DATA] (TIỀN)" at bounding box center [232, 71] width 334 height 26
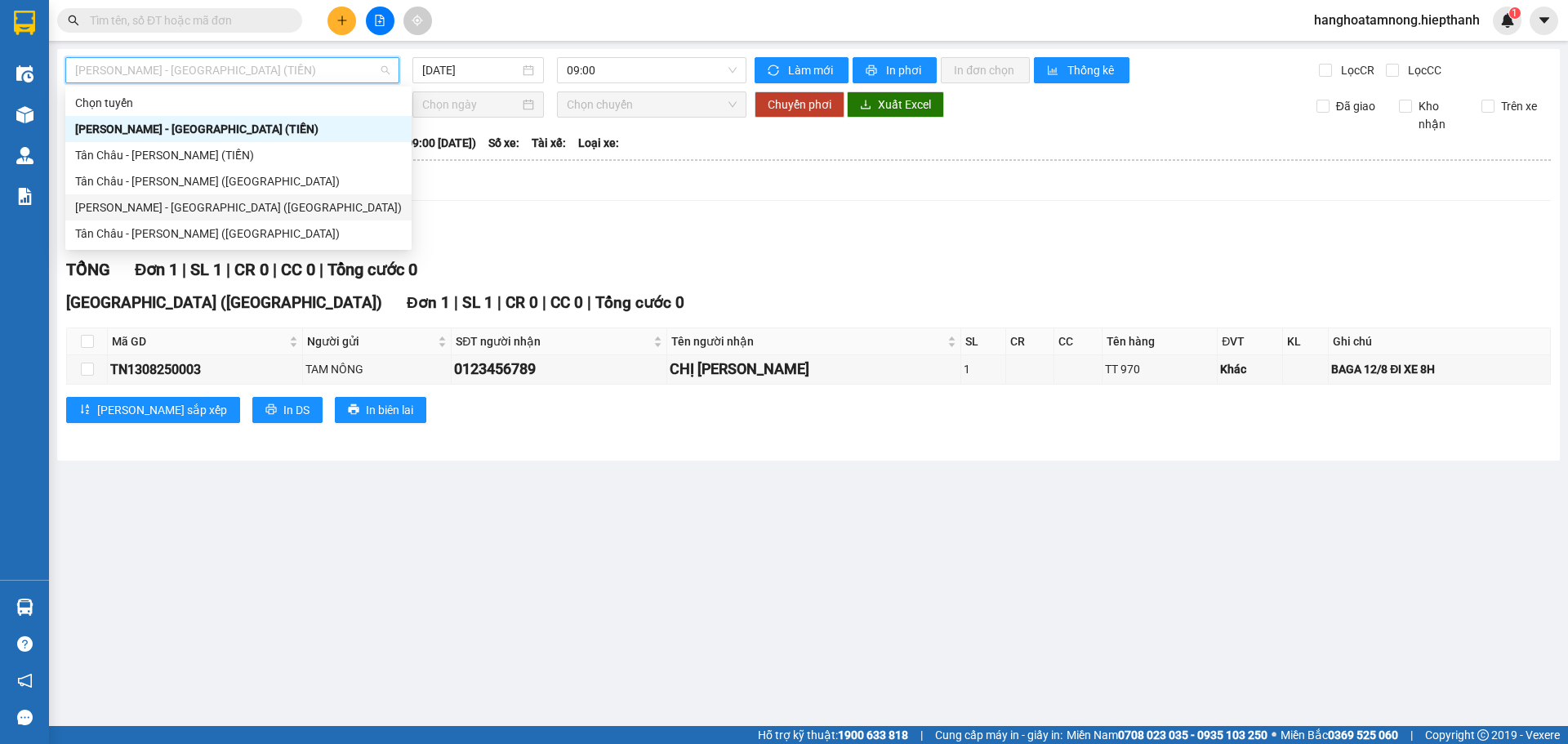
click at [261, 216] on div "[PERSON_NAME] - [GEOGRAPHIC_DATA] ([GEOGRAPHIC_DATA])" at bounding box center [238, 208] width 346 height 26
type input "[DATE]"
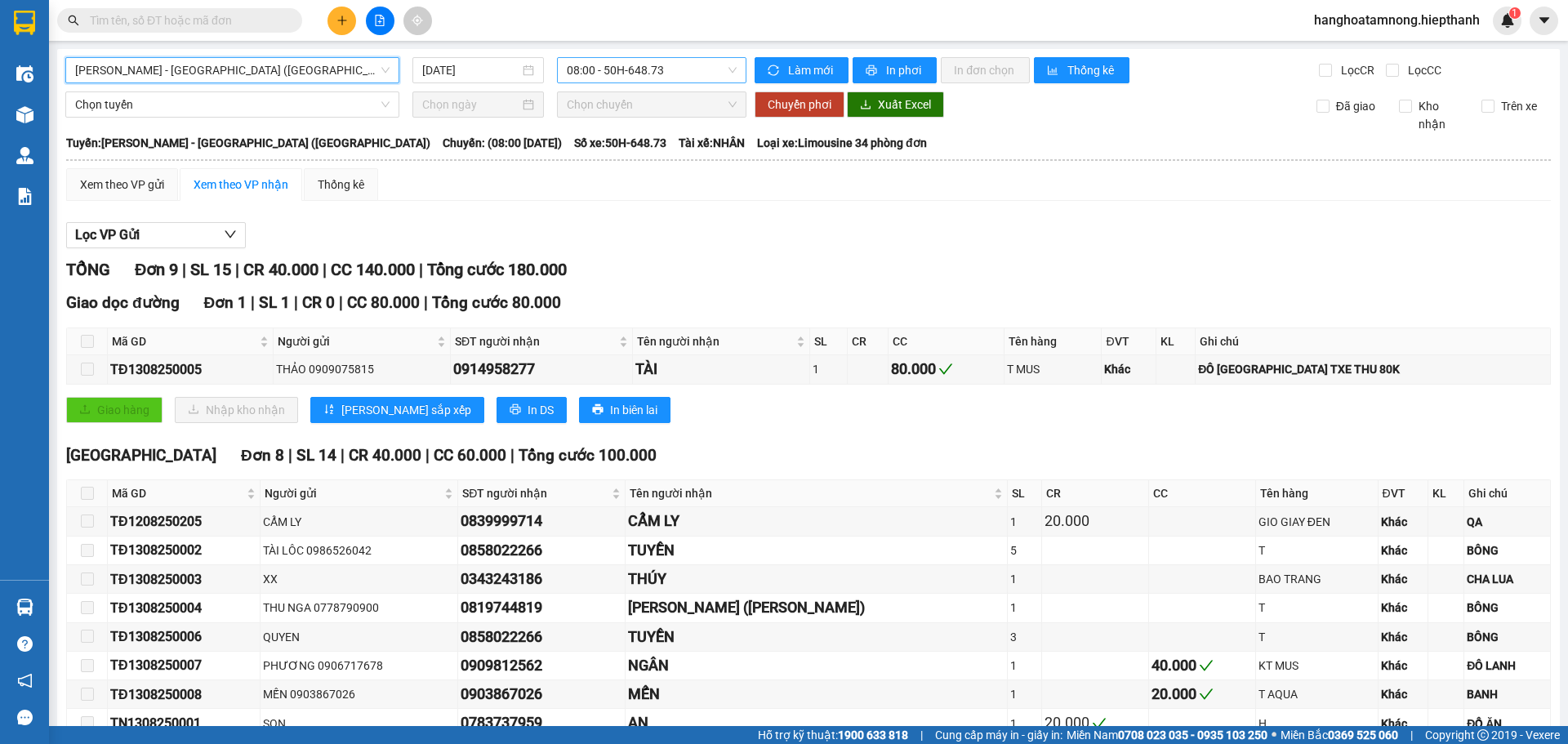
click at [609, 60] on span "08:00 - 50H-648.73" at bounding box center [652, 70] width 170 height 24
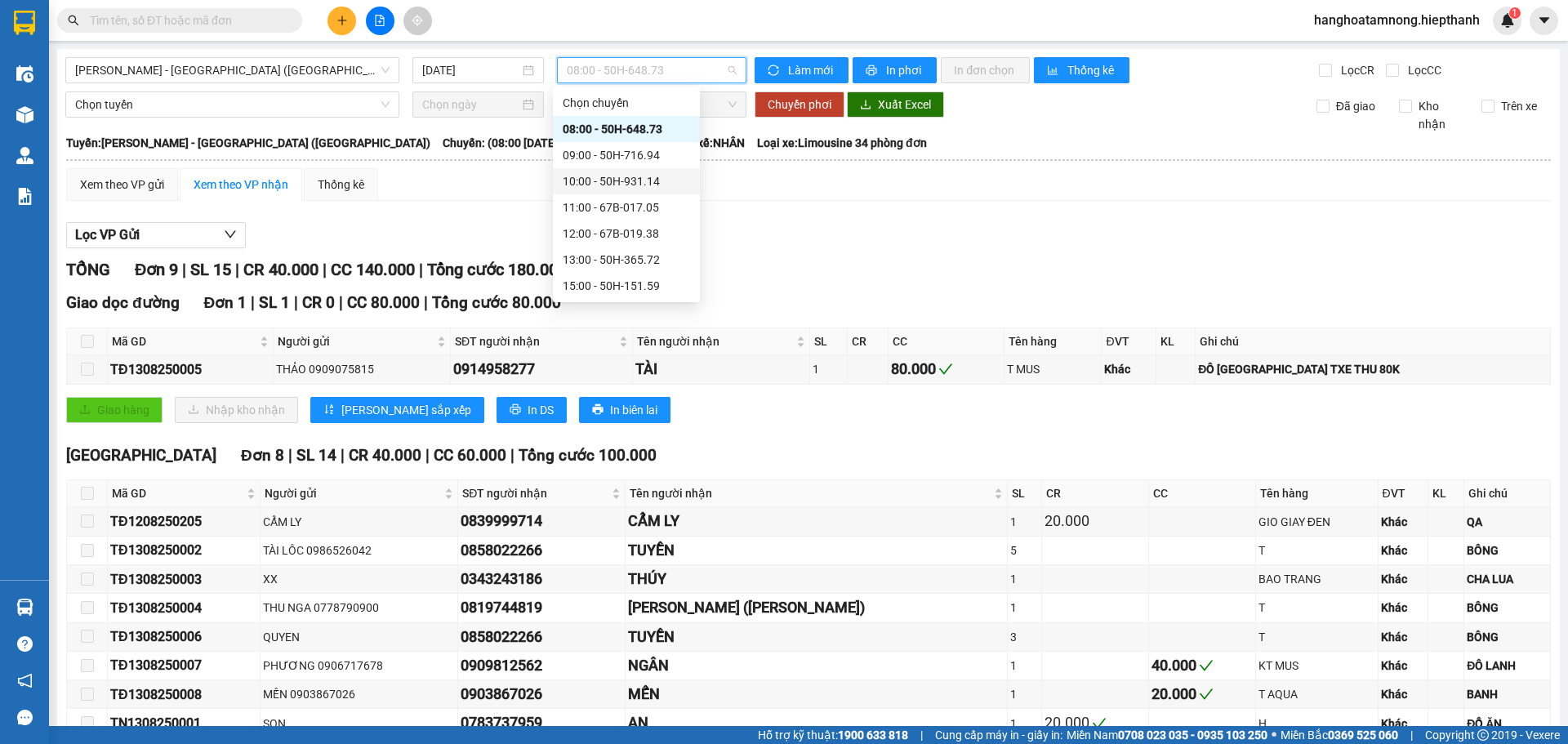
click at [632, 185] on div "10:00 - 50H-931.14" at bounding box center [627, 181] width 127 height 18
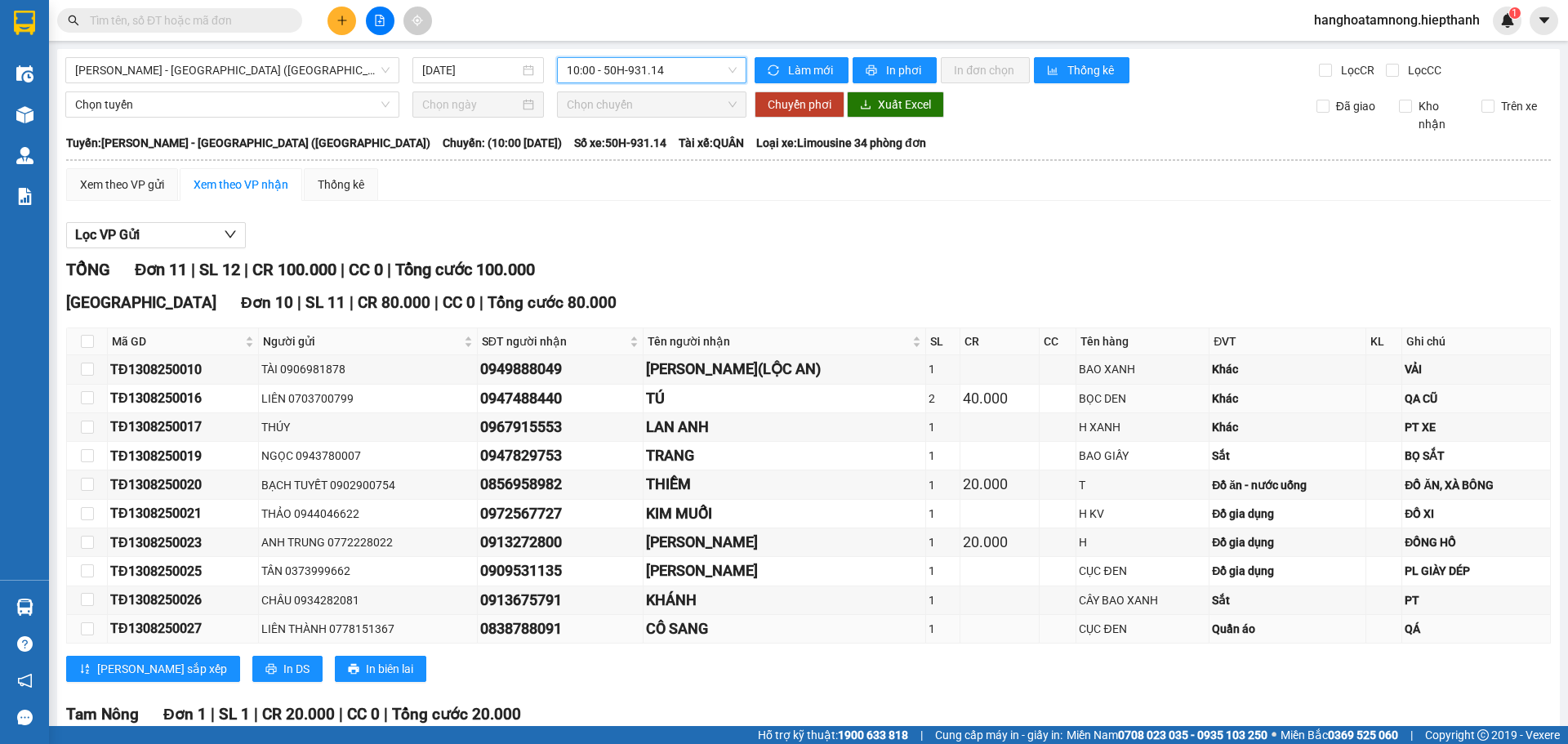
scroll to position [154, 0]
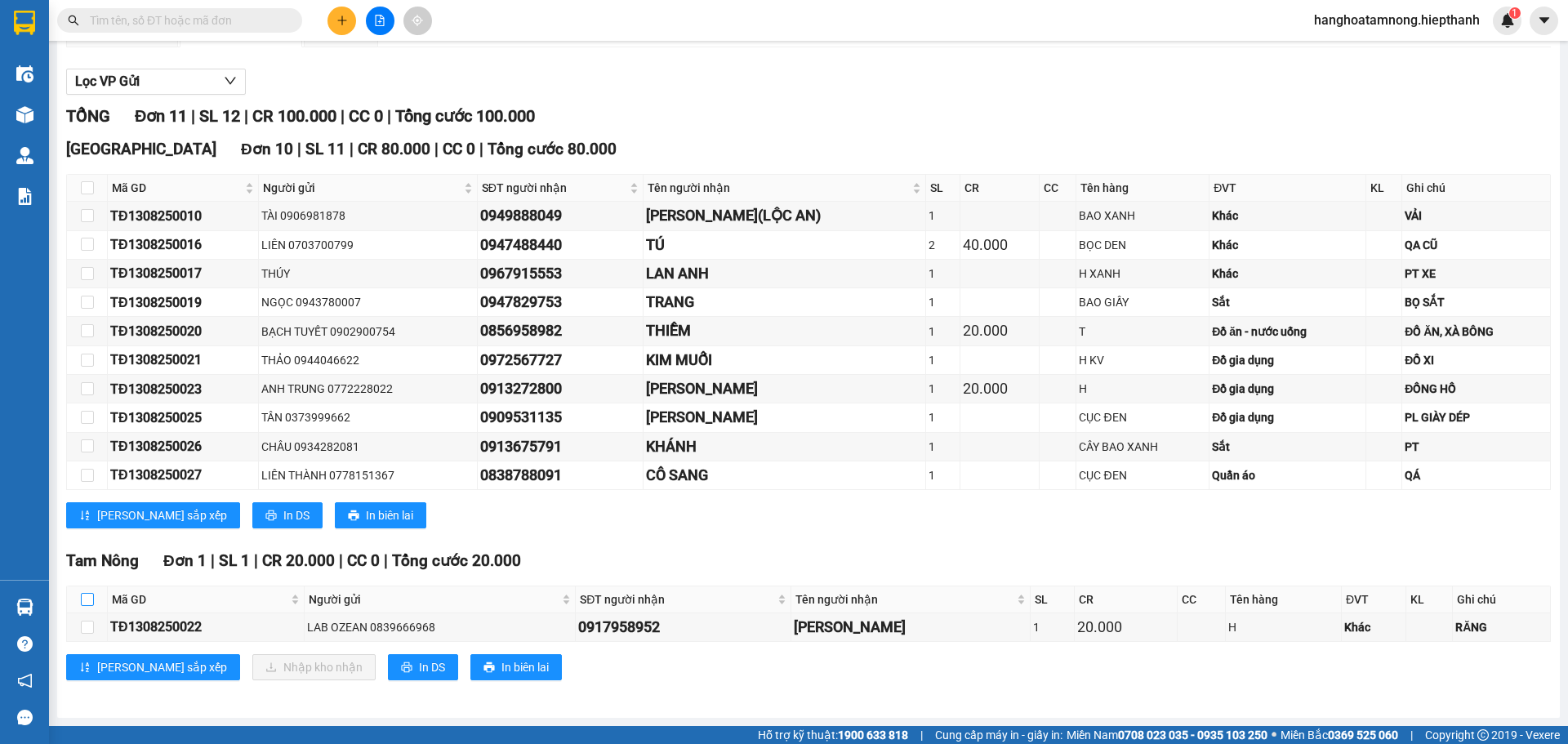
click at [84, 603] on input "checkbox" at bounding box center [87, 599] width 13 height 13
checkbox input "true"
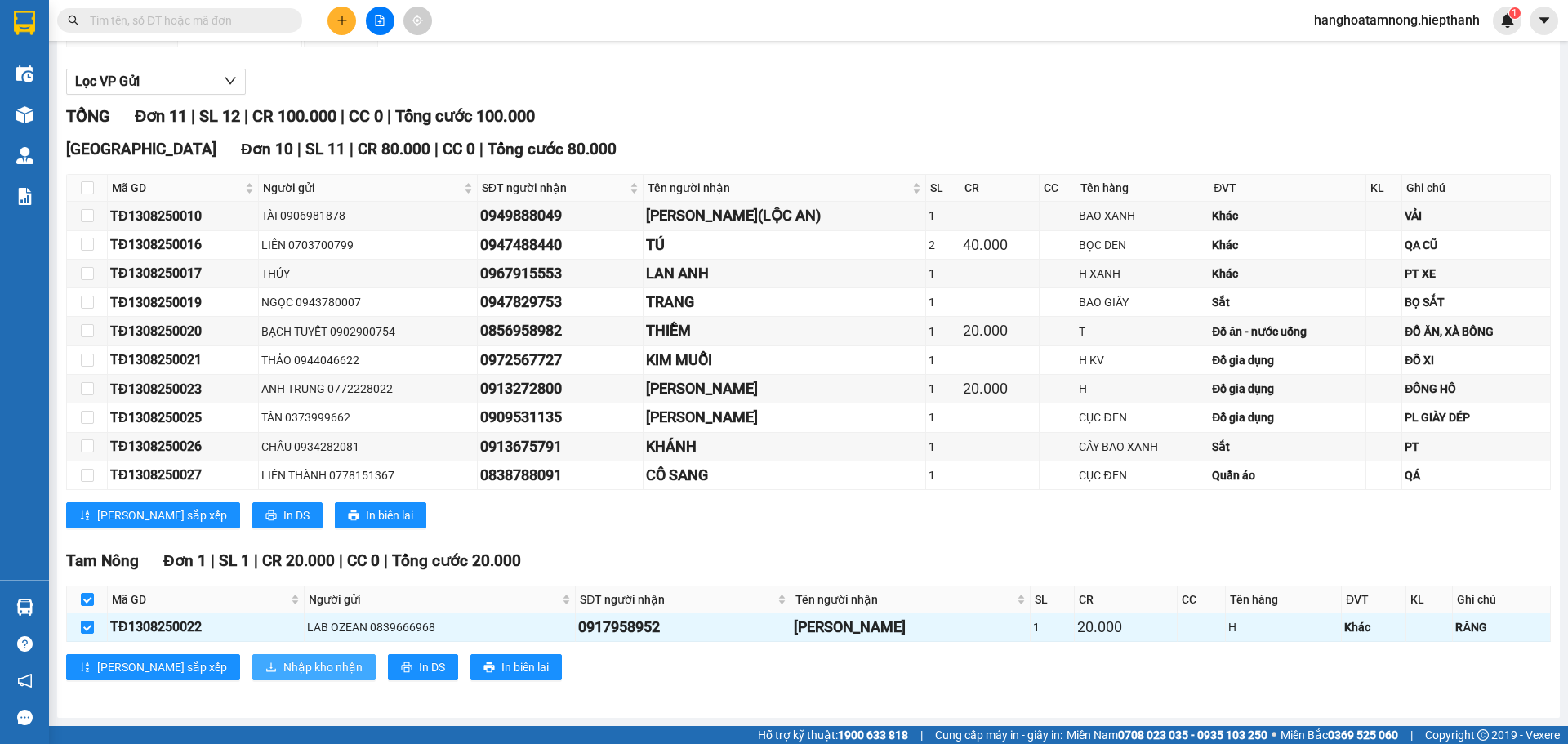
click at [284, 665] on span "Nhập kho nhận" at bounding box center [323, 666] width 79 height 18
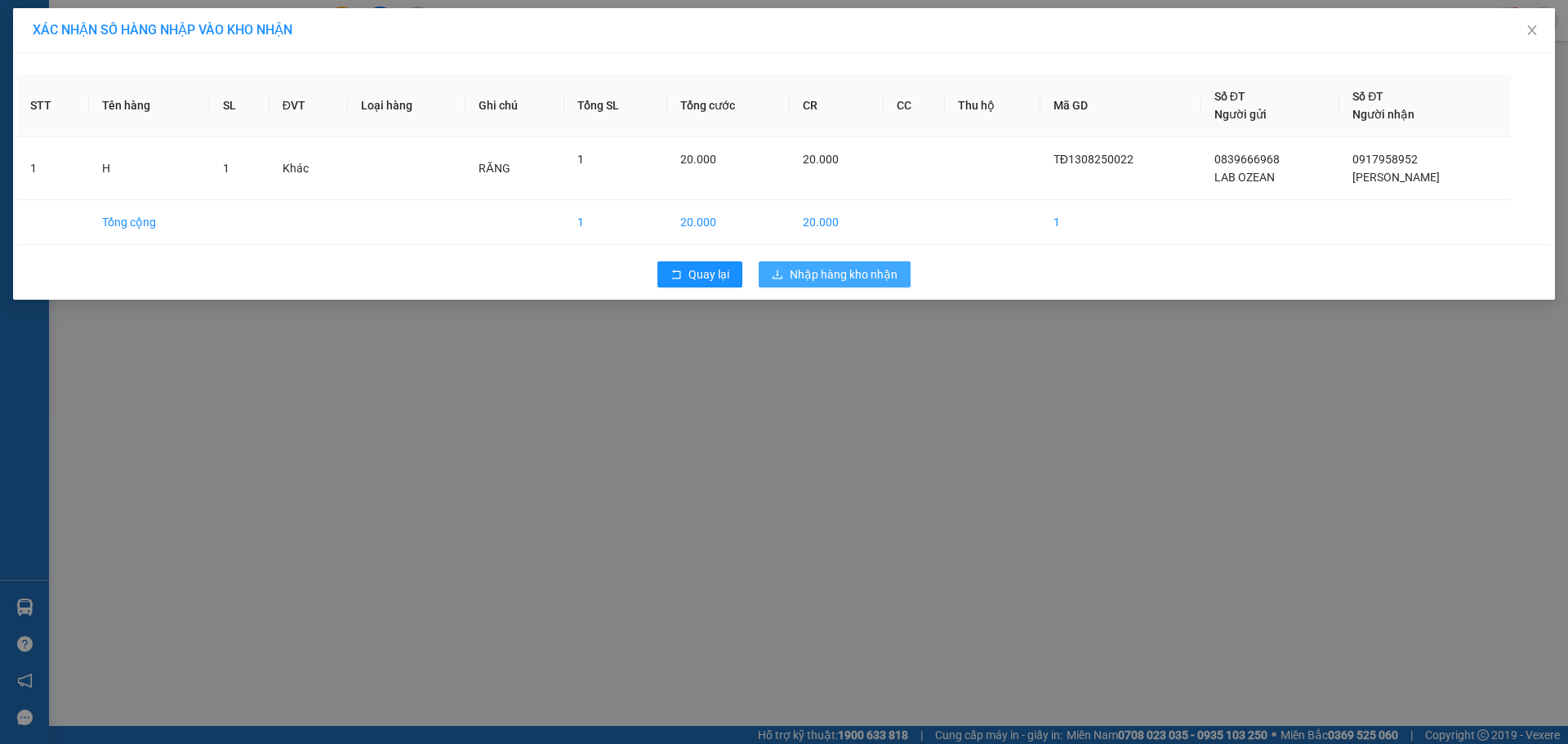
click at [790, 275] on span "Nhập hàng kho nhận" at bounding box center [844, 274] width 108 height 18
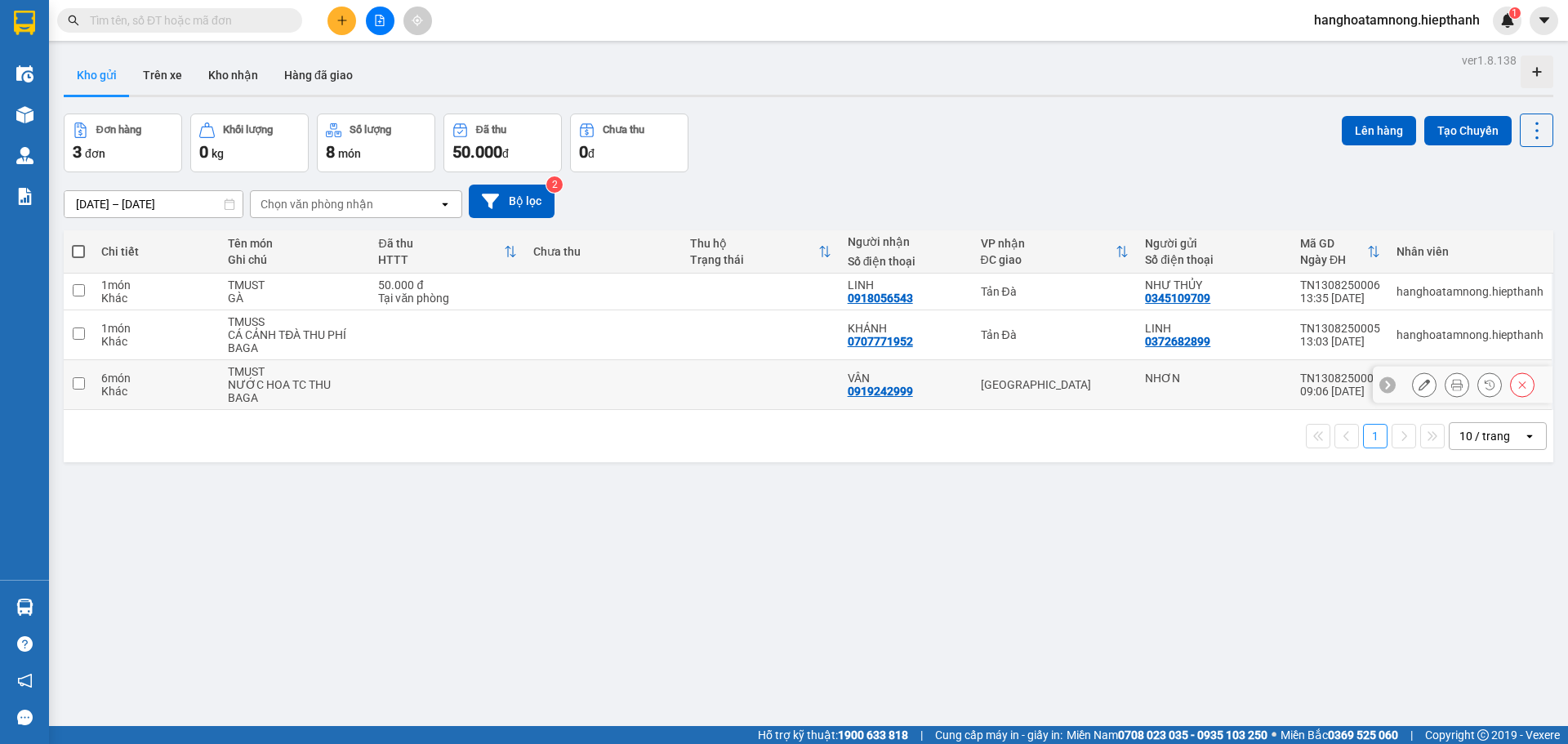
click at [76, 381] on input "checkbox" at bounding box center [79, 383] width 12 height 12
checkbox input "true"
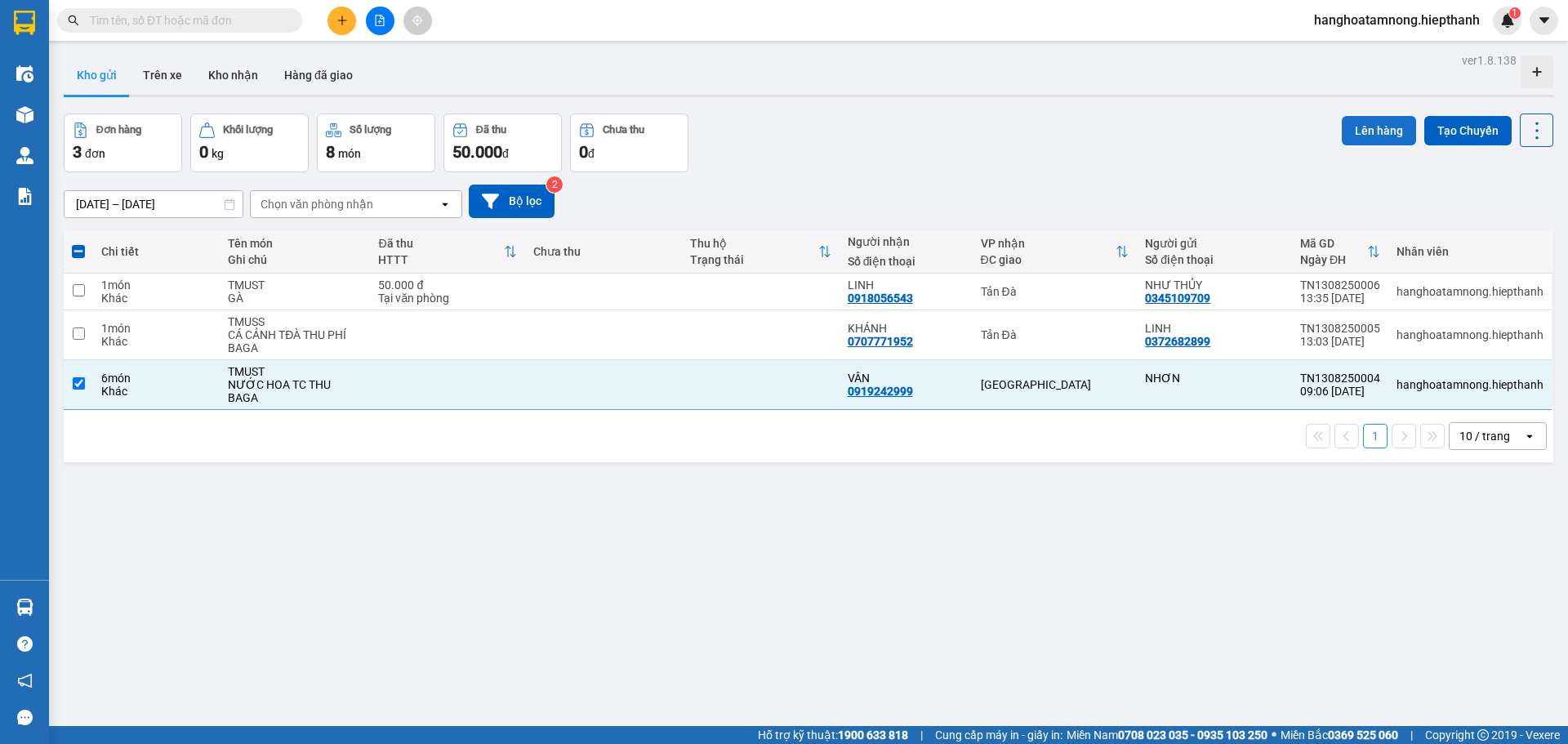
click at [1347, 135] on button "Lên hàng" at bounding box center [1379, 131] width 74 height 30
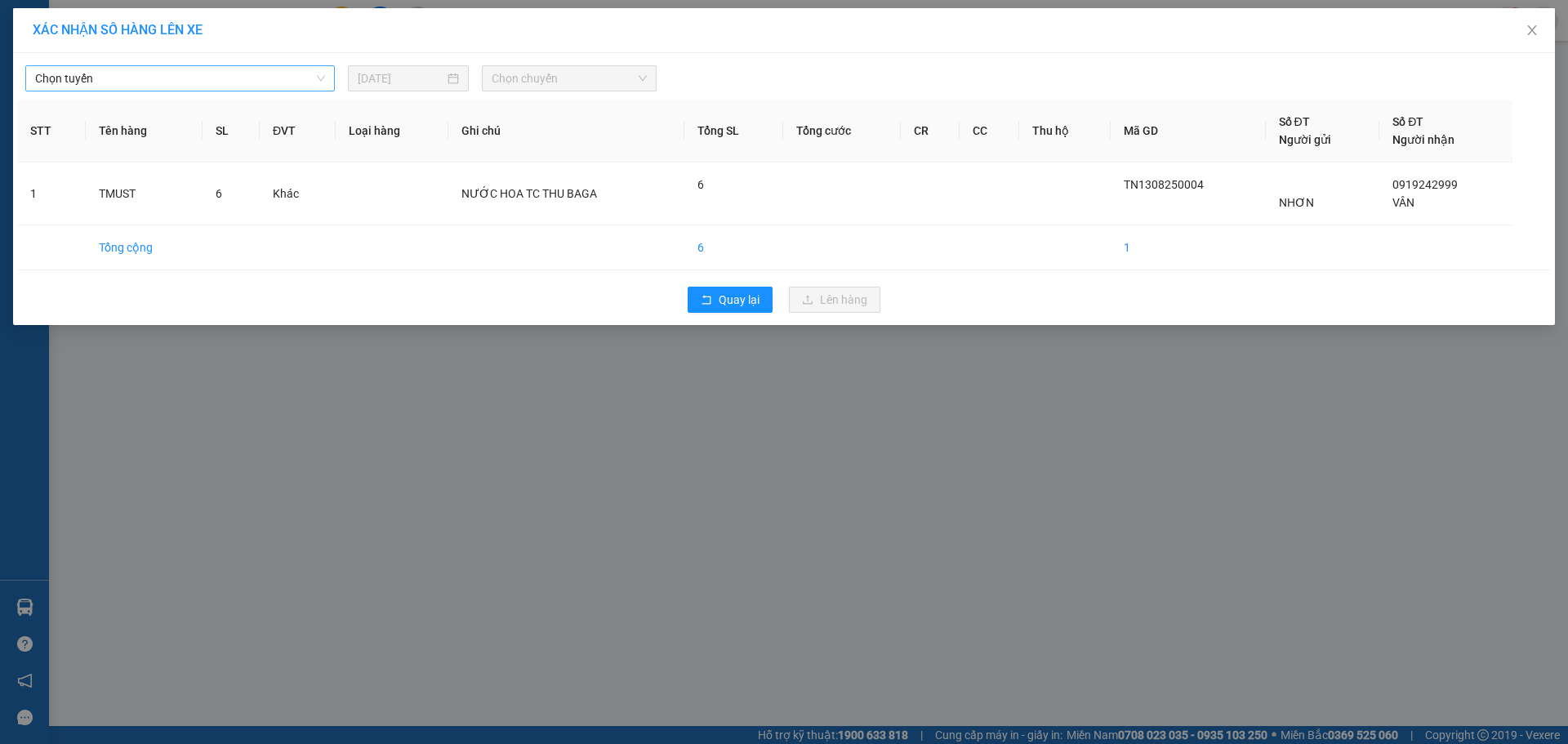
click at [277, 91] on div "Chọn tuyến [DATE] Chọn chuyến STT Tên hàng SL ĐVT Loại hàng Ghi chú Tổng SL Tổn…" at bounding box center [784, 189] width 1542 height 272
click at [275, 87] on span "Chọn tuyến" at bounding box center [180, 78] width 290 height 24
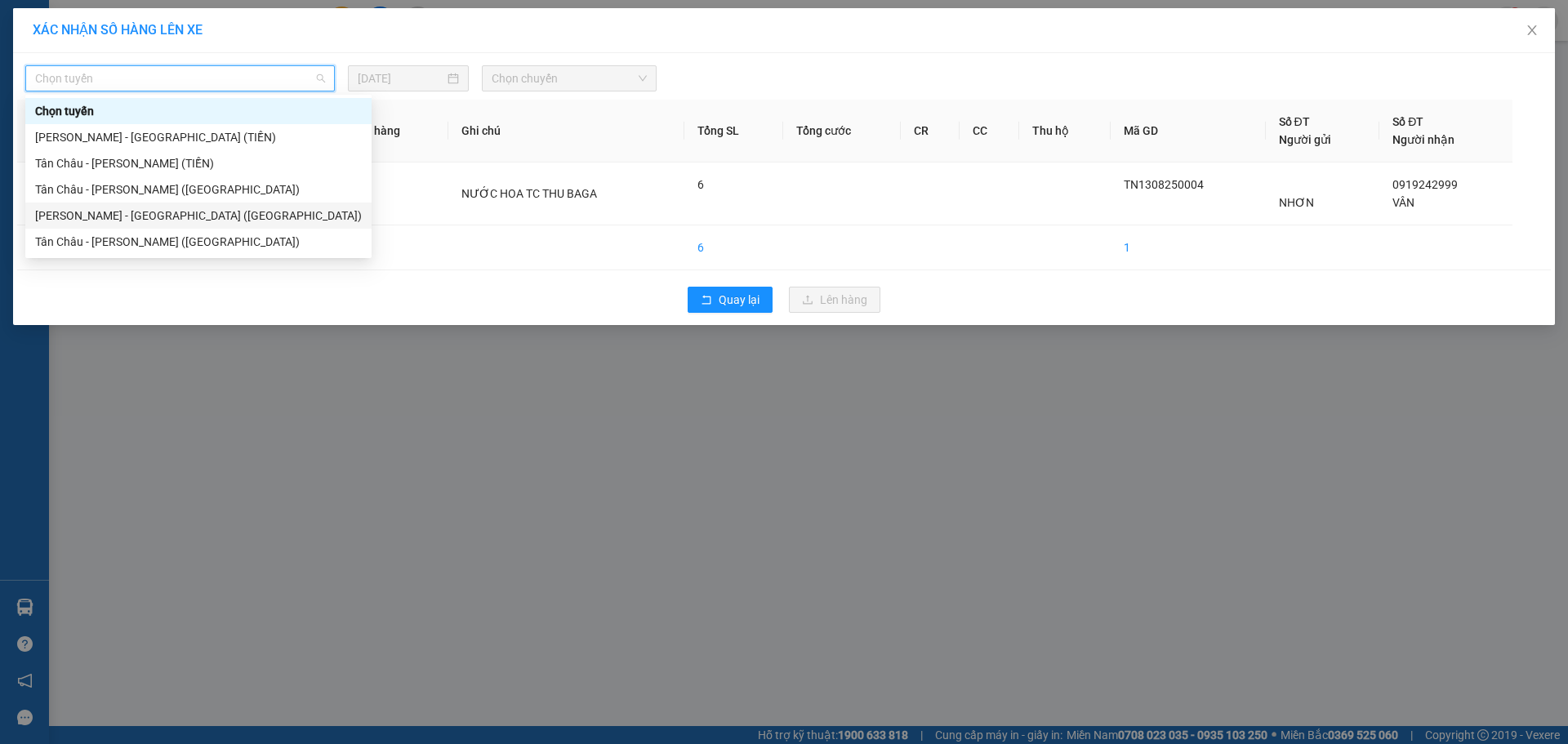
click at [141, 208] on div "[PERSON_NAME] - [GEOGRAPHIC_DATA] ([GEOGRAPHIC_DATA])" at bounding box center [198, 215] width 326 height 18
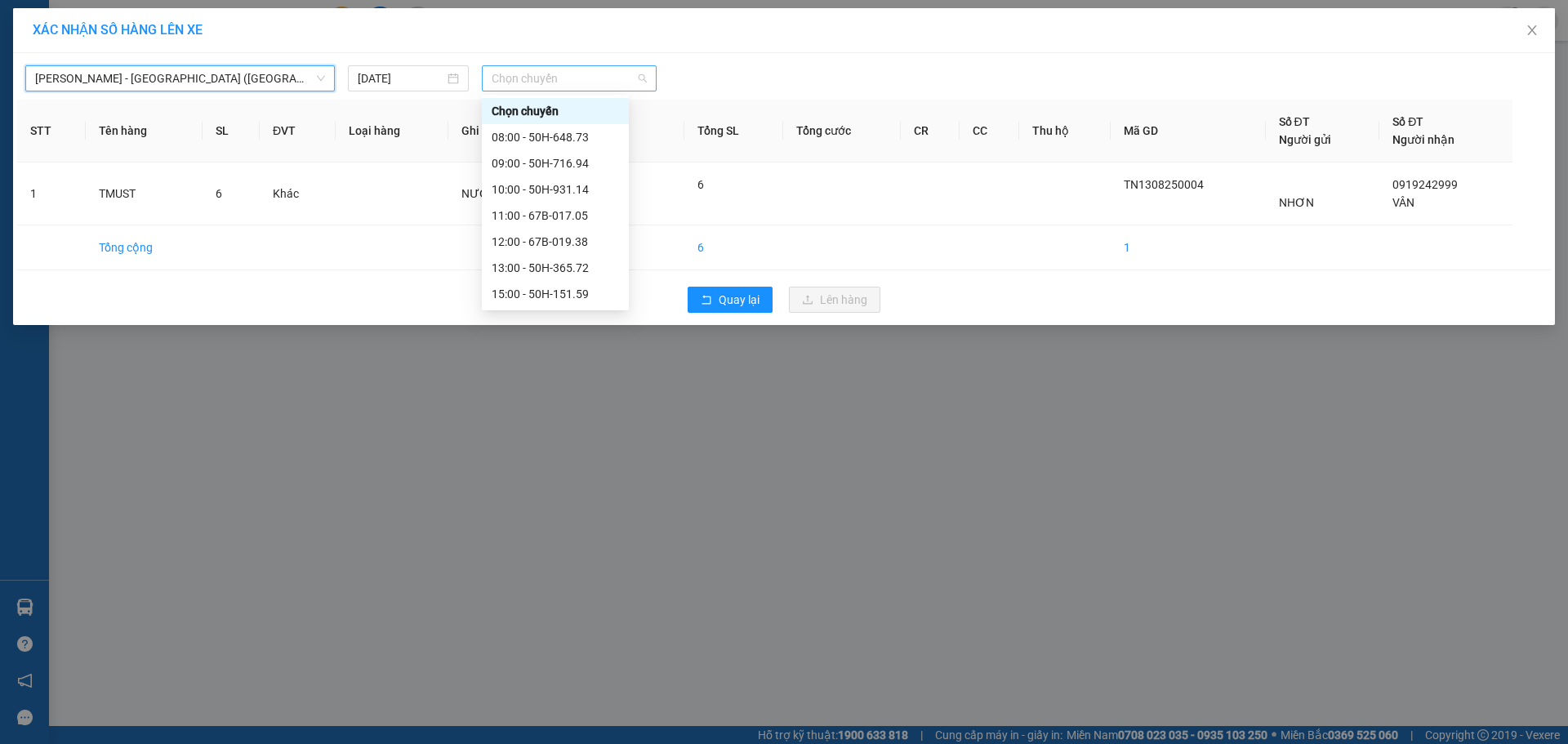
click at [550, 82] on span "Chọn chuyến" at bounding box center [569, 78] width 155 height 24
click at [548, 186] on div "10:00 - 50H-931.14" at bounding box center [555, 189] width 127 height 18
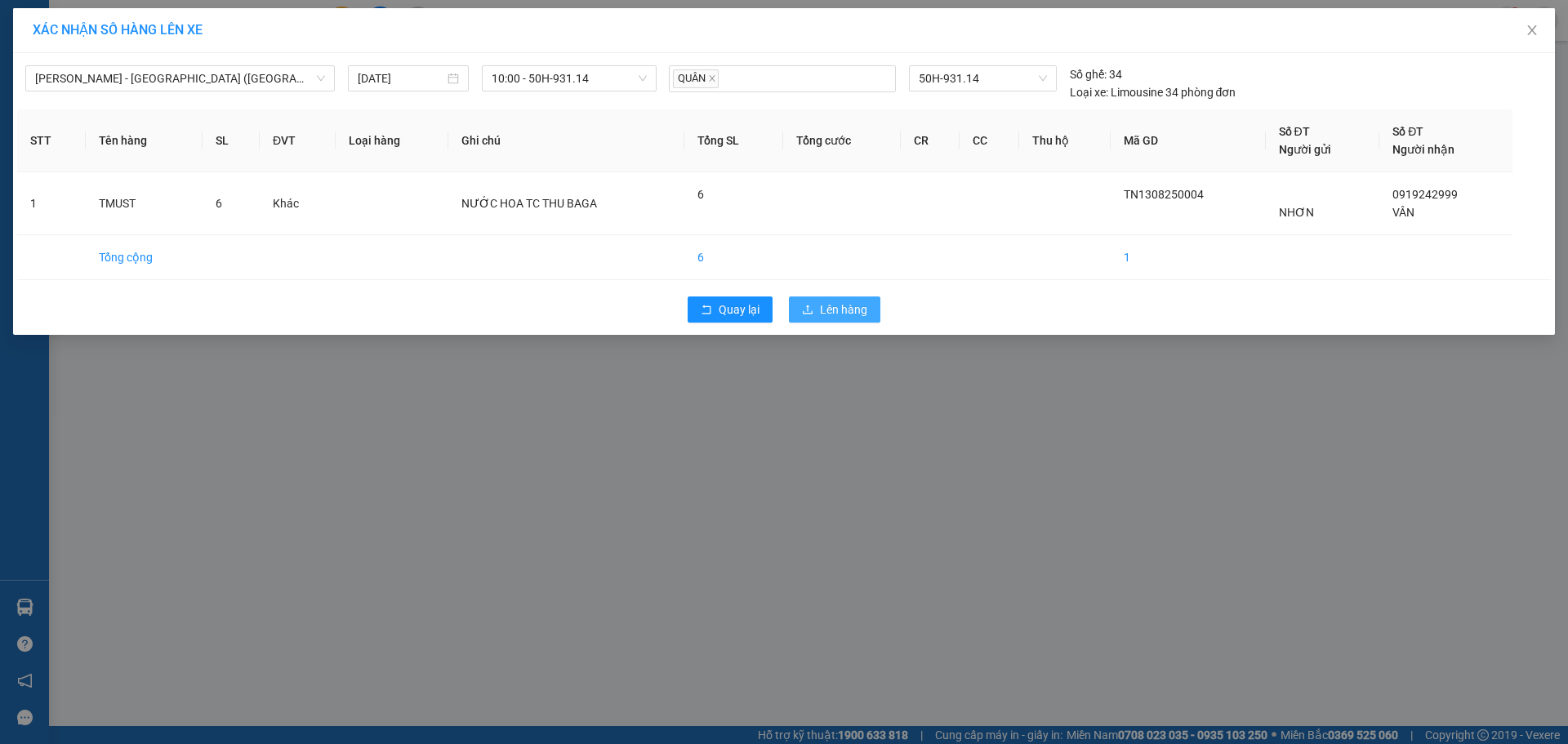
click at [843, 305] on span "Lên hàng" at bounding box center [844, 309] width 47 height 18
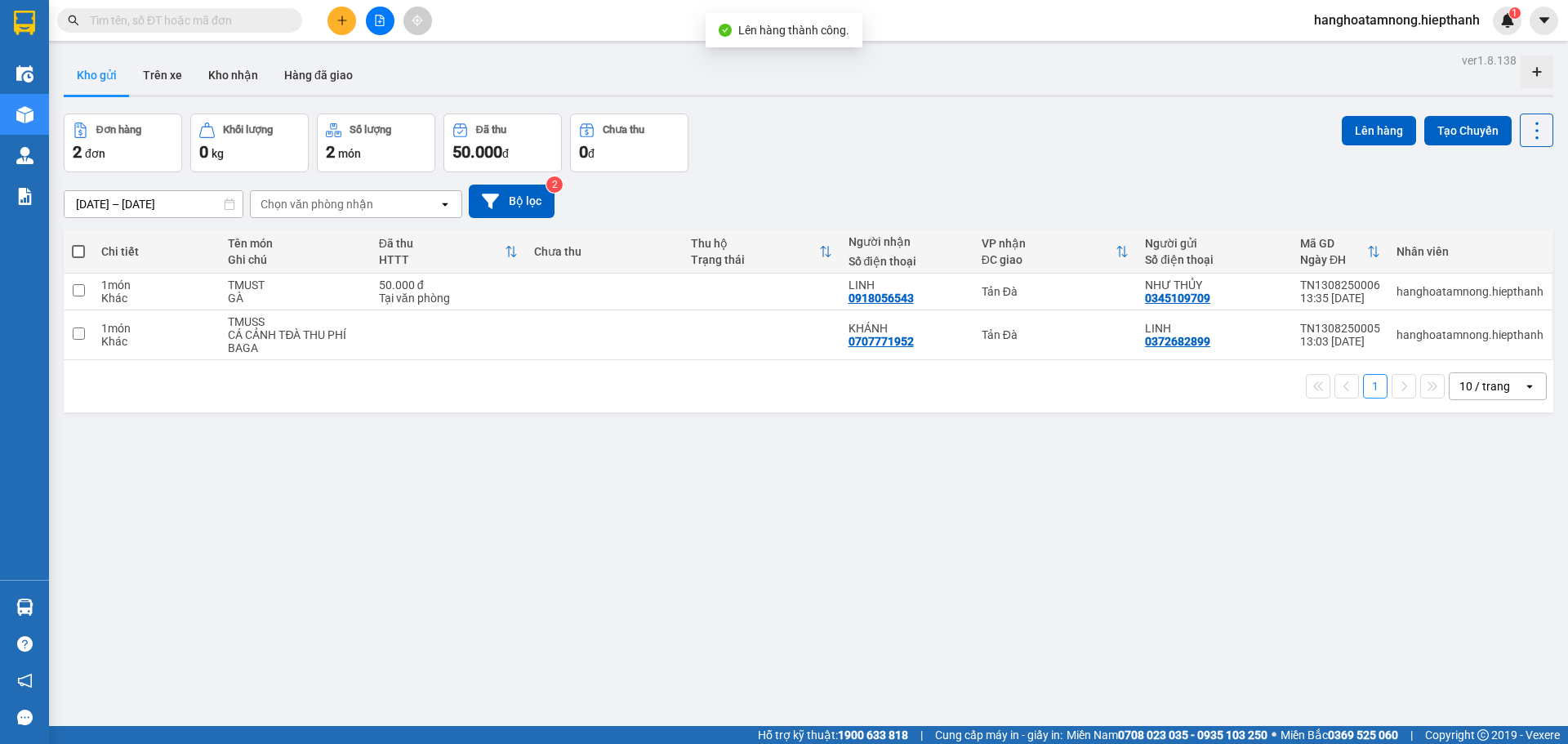
click at [946, 212] on div "[DATE] – [DATE] Press the down arrow key to interact with the calendar and sele…" at bounding box center [808, 201] width 1489 height 33
click at [81, 253] on span at bounding box center [78, 251] width 13 height 13
click at [79, 243] on input "checkbox" at bounding box center [79, 243] width 0 height 0
checkbox input "true"
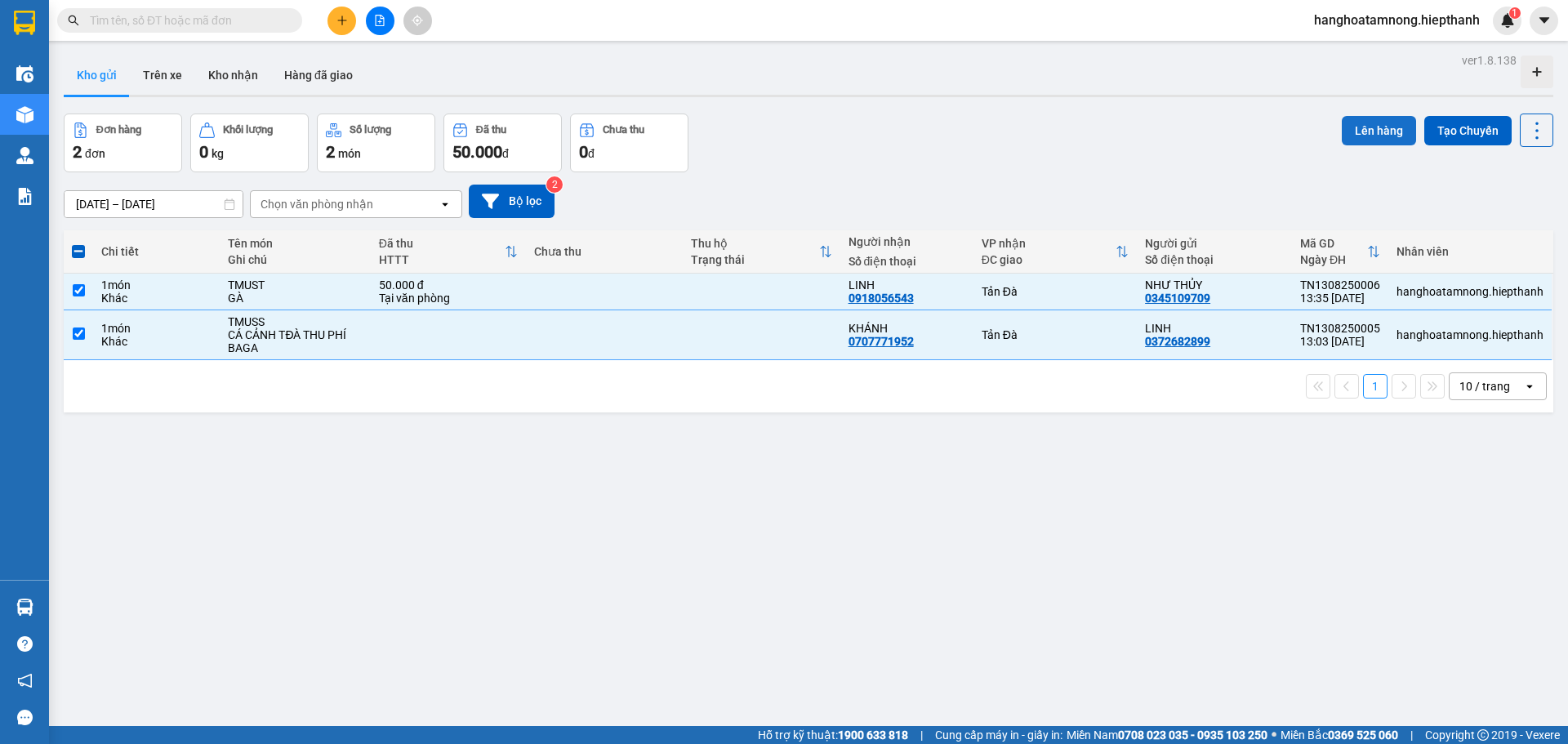
click at [1387, 128] on button "Lên hàng" at bounding box center [1379, 131] width 74 height 30
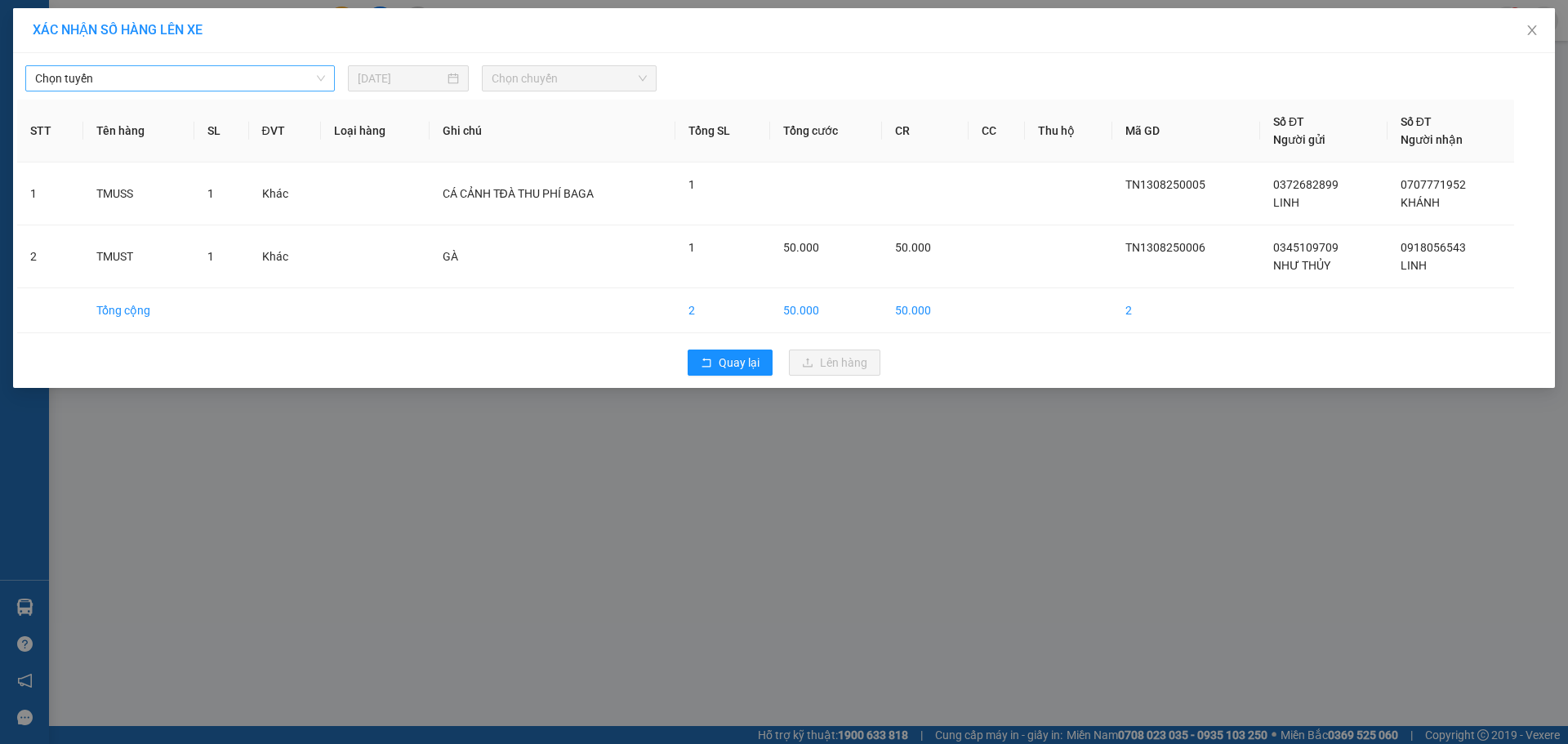
click at [209, 80] on span "Chọn tuyến" at bounding box center [180, 78] width 290 height 24
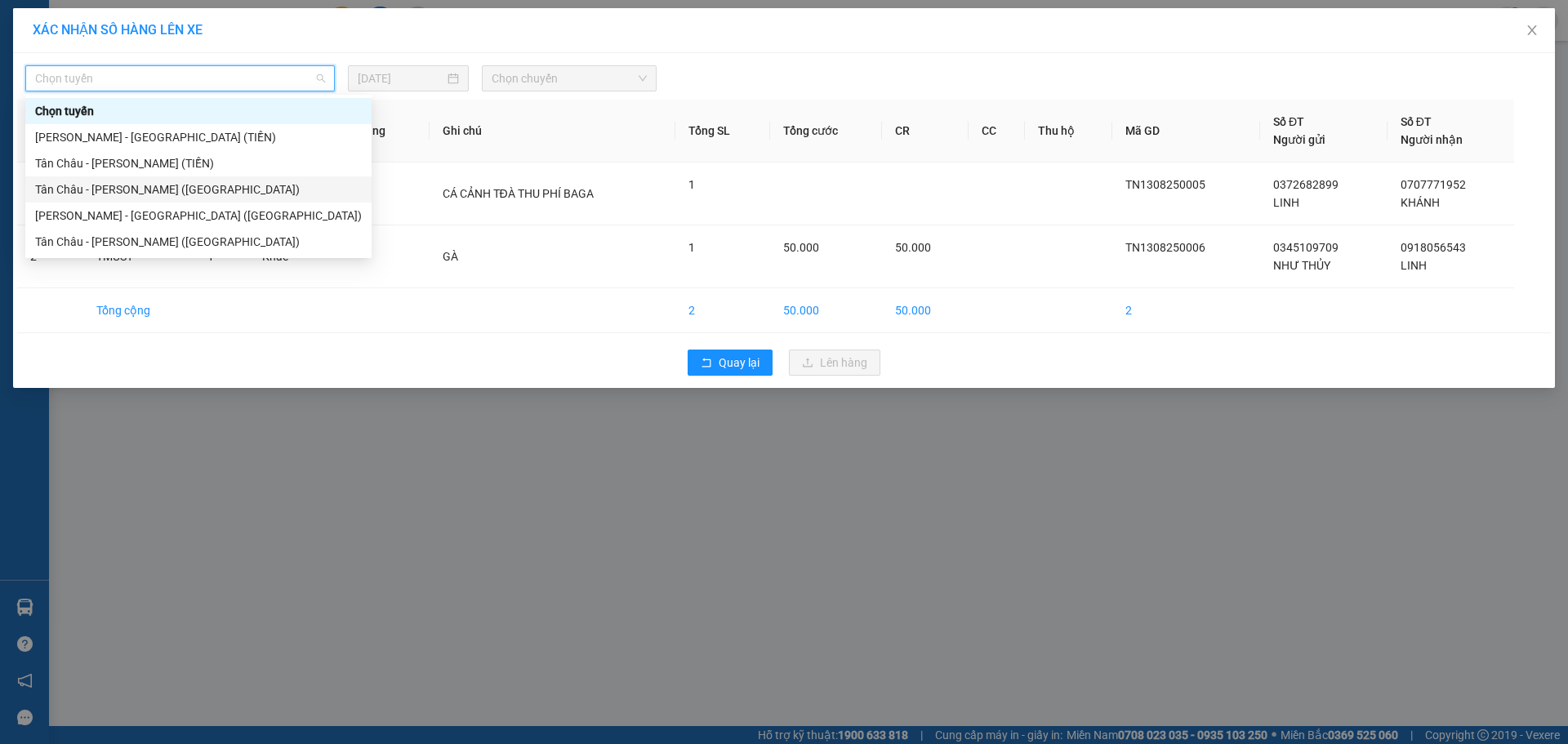
click at [172, 192] on div "Tân Châu - [PERSON_NAME] ([GEOGRAPHIC_DATA])" at bounding box center [198, 189] width 326 height 18
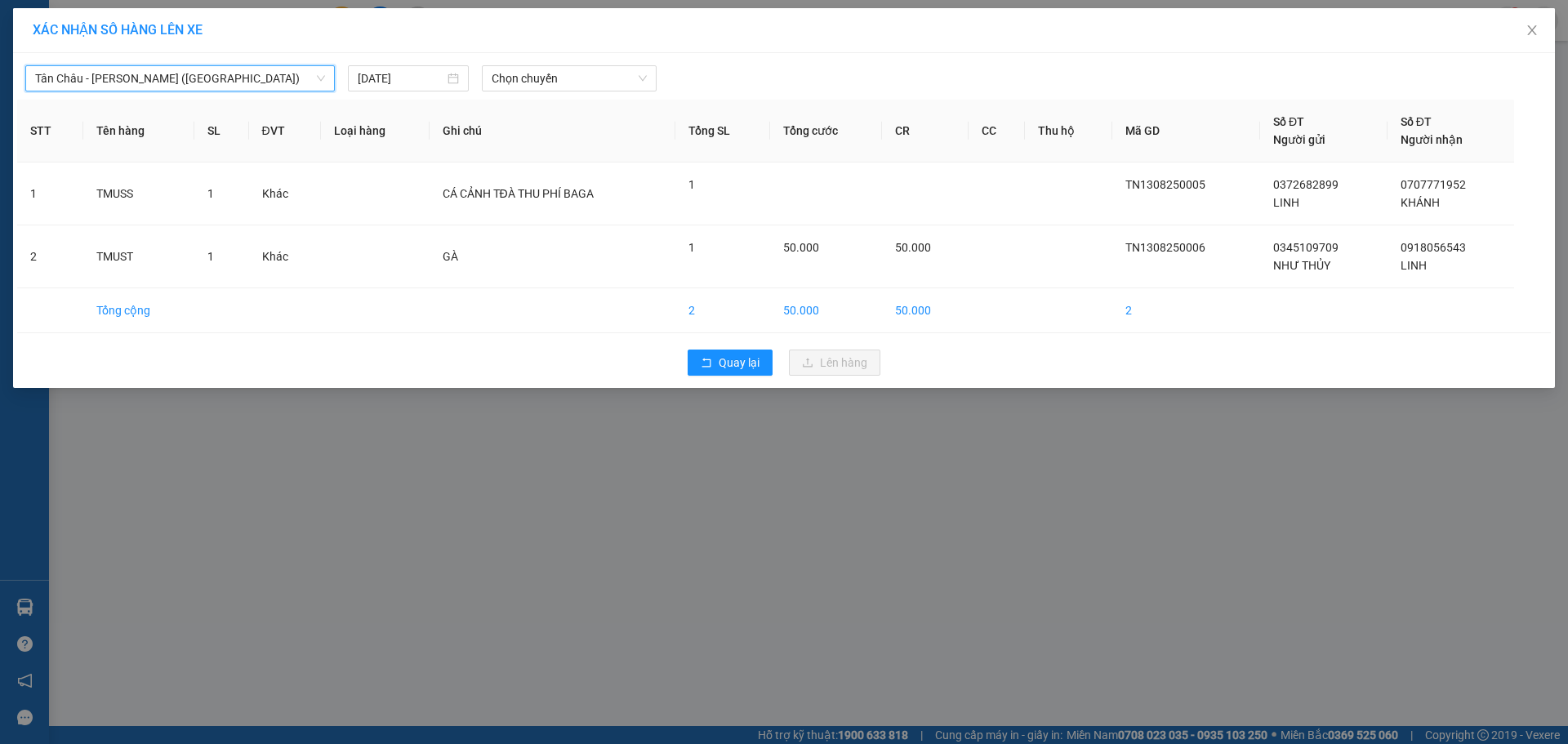
click at [163, 82] on span "Tân Châu - [PERSON_NAME] ([GEOGRAPHIC_DATA])" at bounding box center [180, 78] width 290 height 24
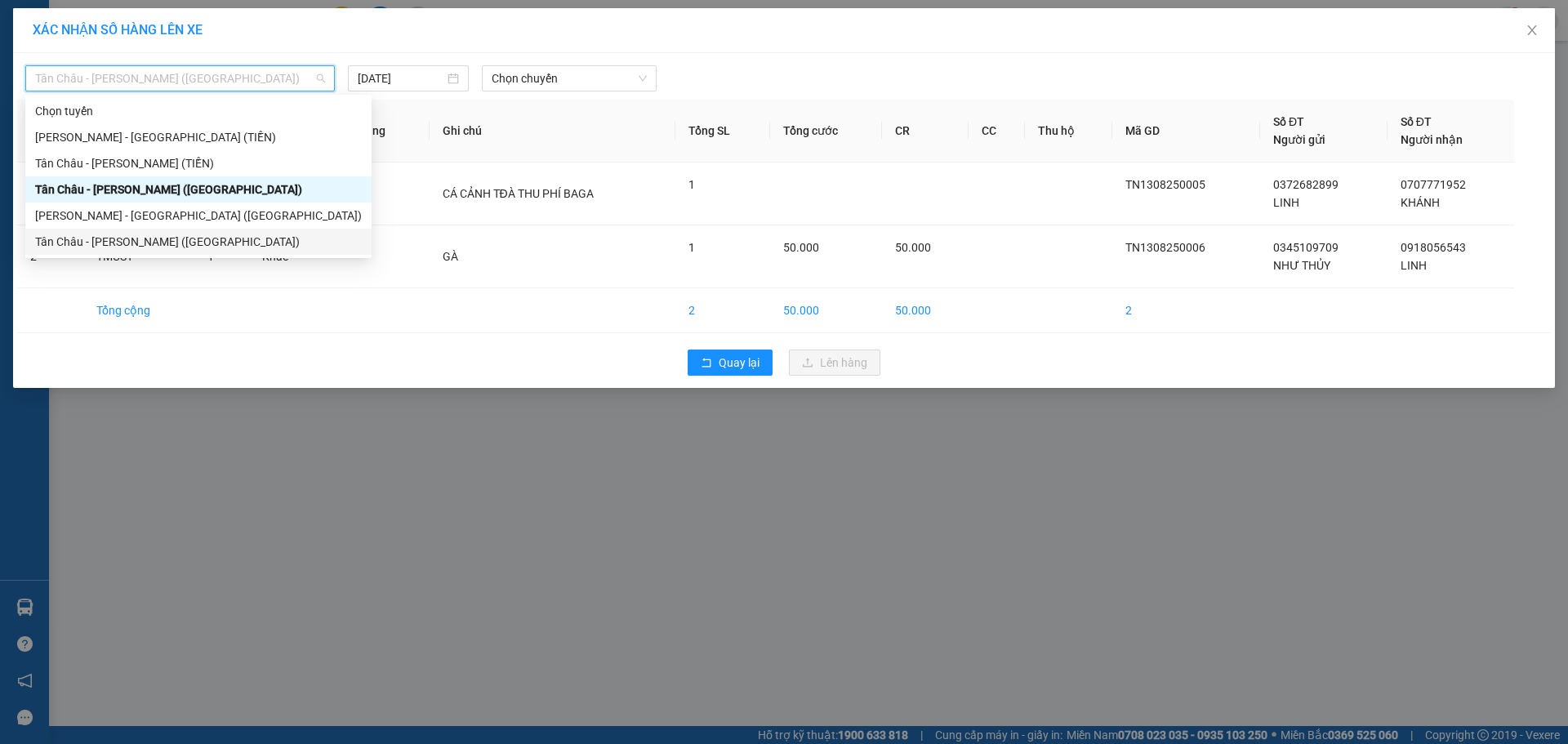
click at [144, 235] on div "Tân Châu - [PERSON_NAME] ([GEOGRAPHIC_DATA])" at bounding box center [198, 242] width 326 height 18
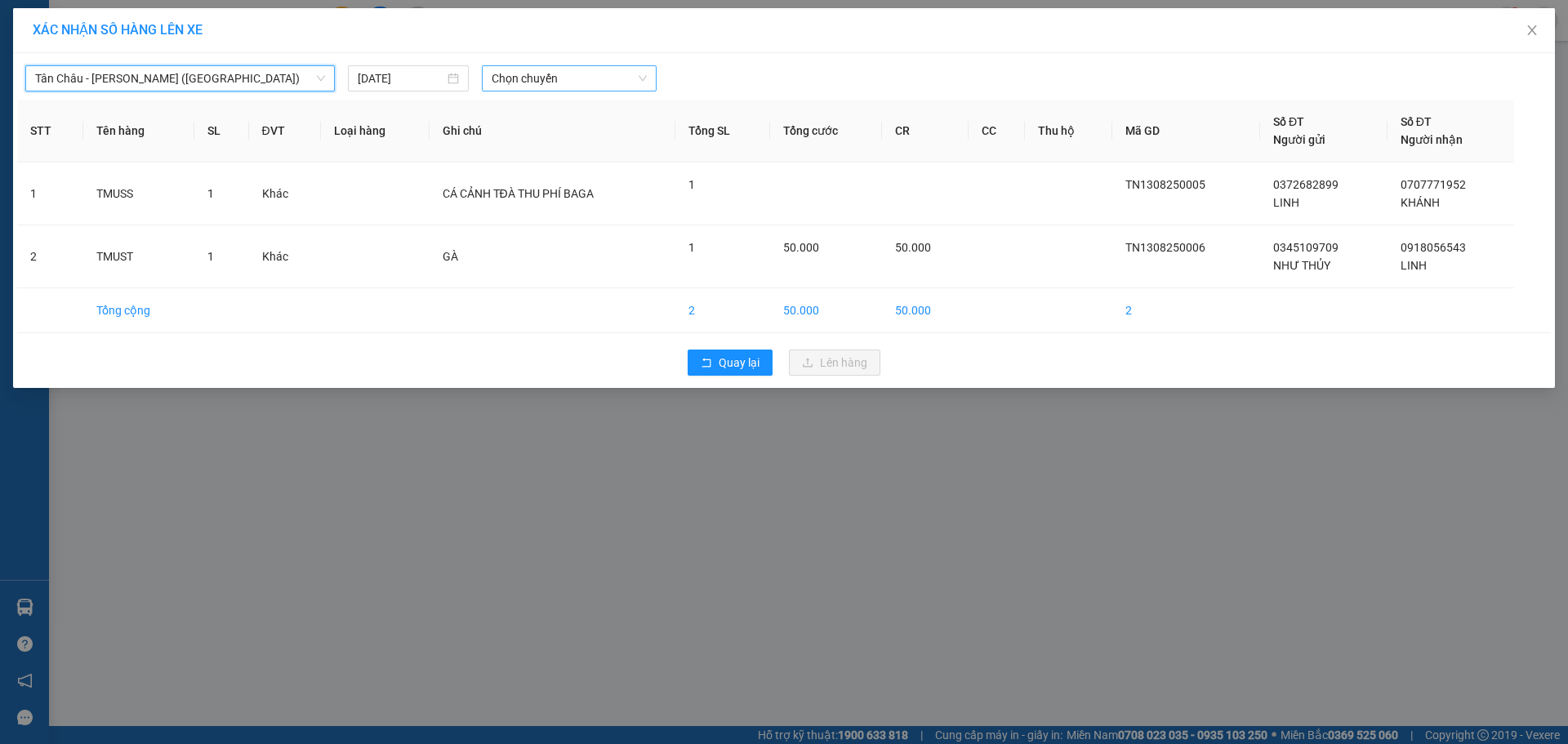
click at [558, 82] on span "Chọn chuyến" at bounding box center [569, 78] width 155 height 24
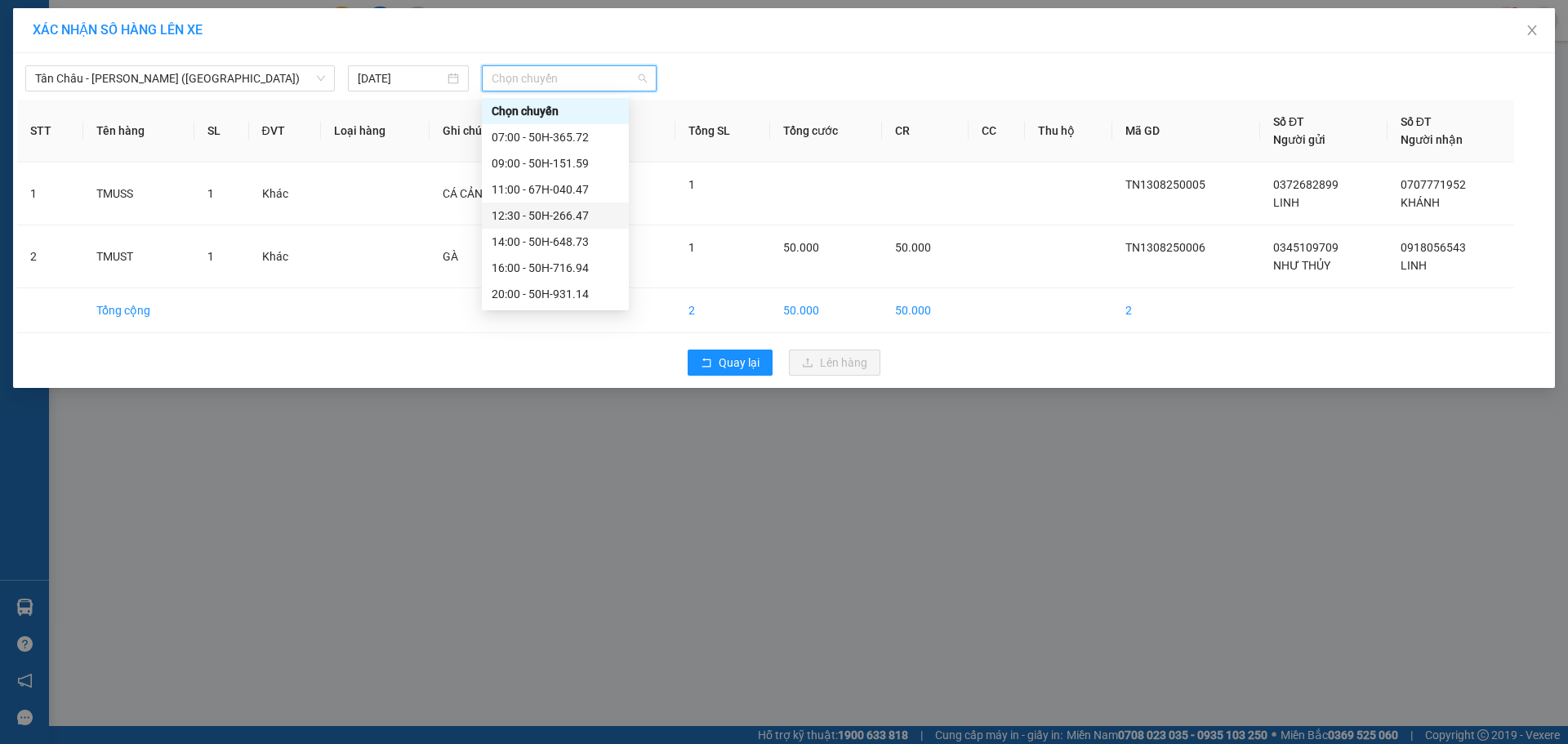
click at [573, 222] on div "12:30 - 50H-266.47" at bounding box center [555, 215] width 127 height 18
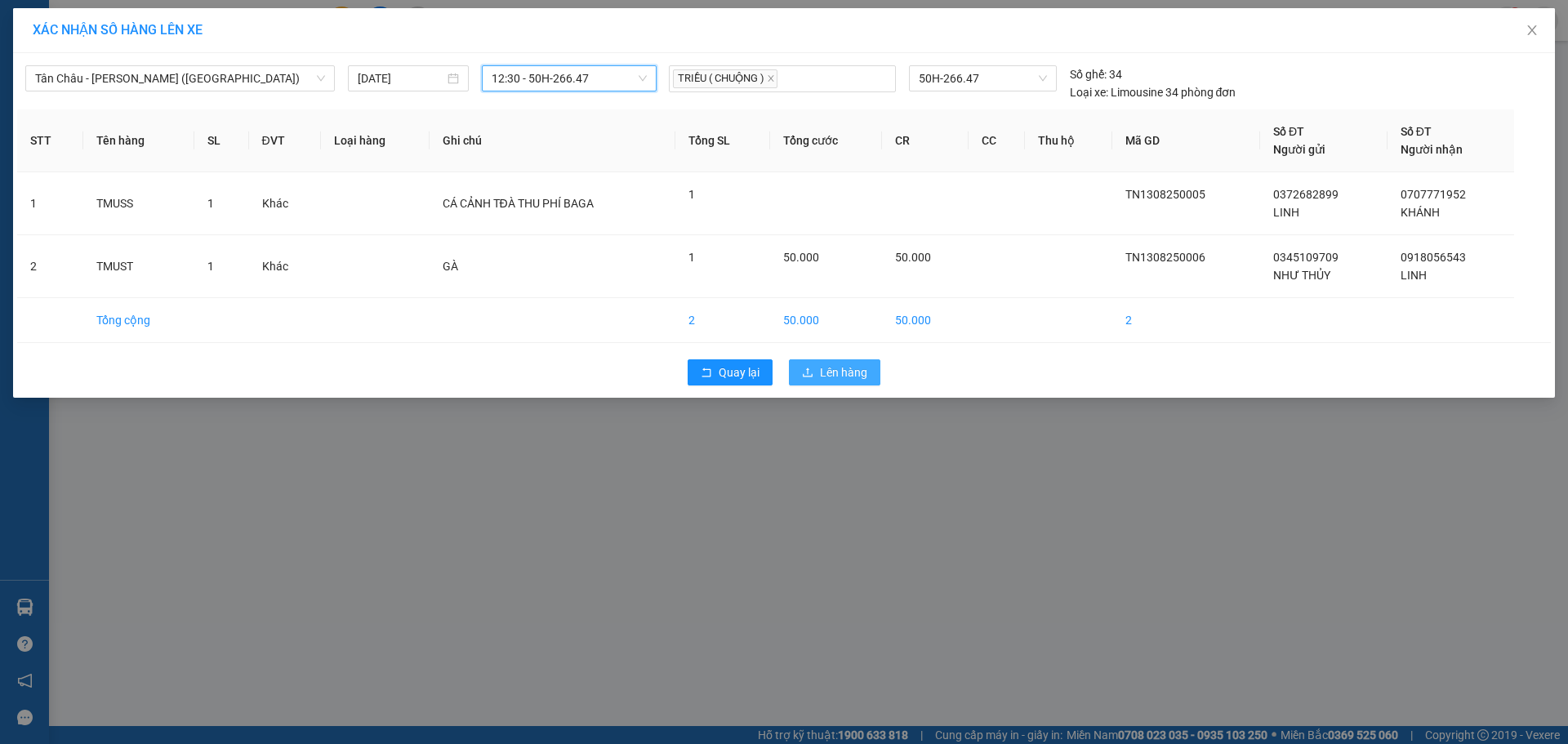
click at [840, 359] on button "Lên hàng" at bounding box center [834, 372] width 92 height 26
